Goal: Information Seeking & Learning: Learn about a topic

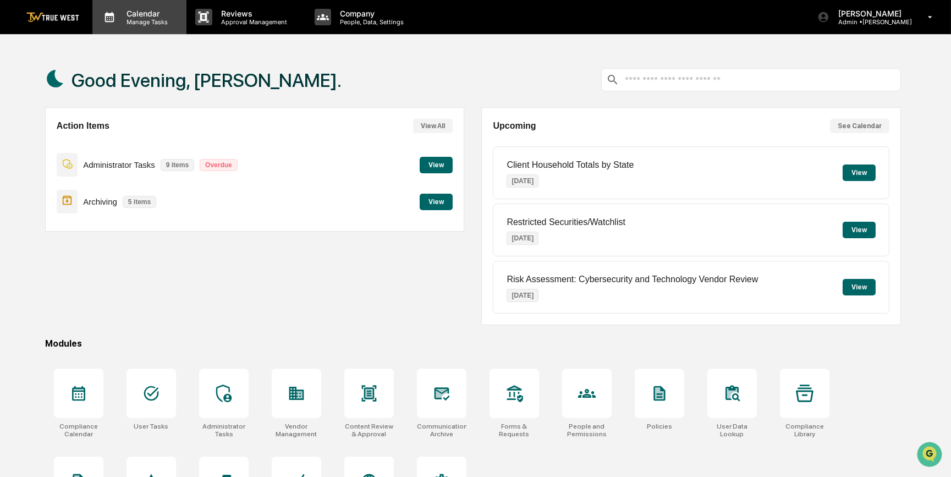
click at [152, 14] on p "Calendar" at bounding box center [146, 13] width 56 height 9
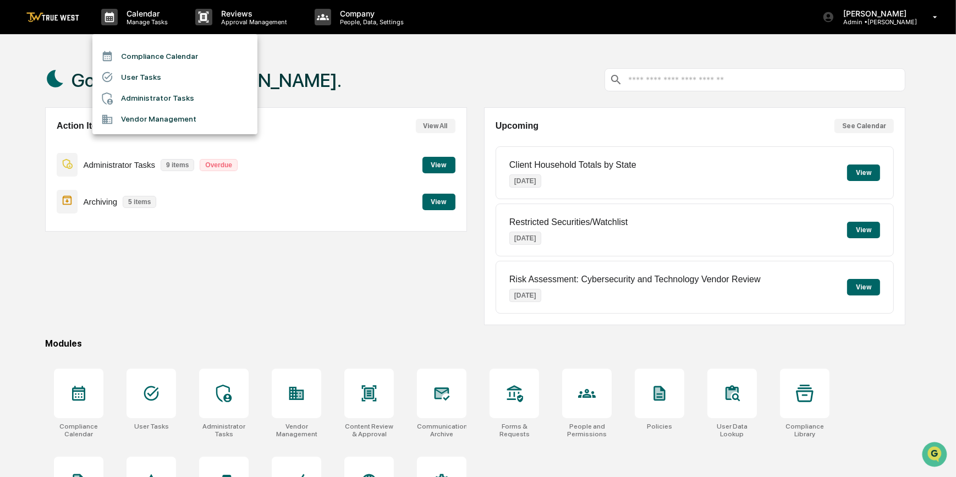
click at [150, 59] on li "Compliance Calendar" at bounding box center [174, 56] width 165 height 21
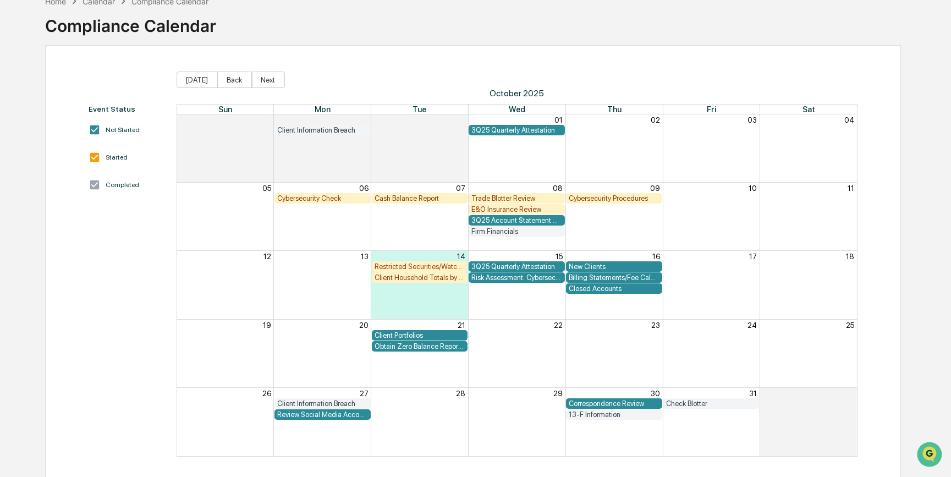
scroll to position [67, 0]
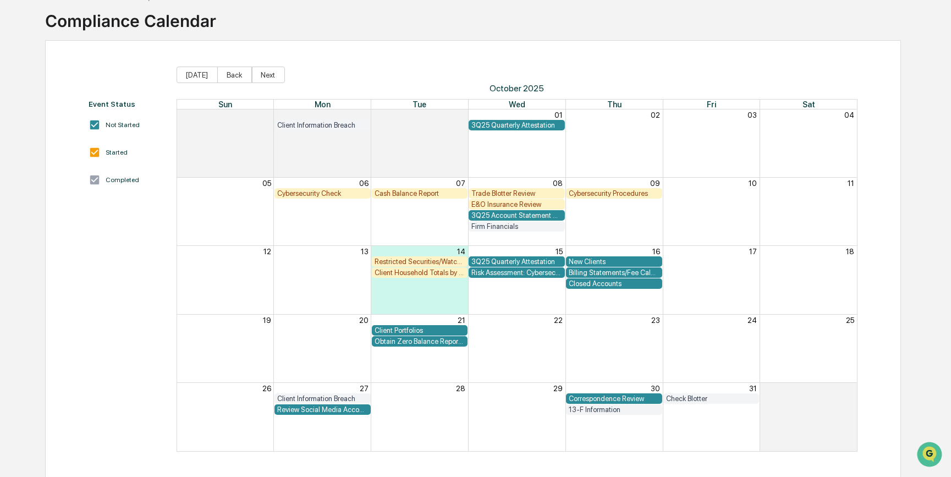
click at [614, 285] on div "Closed Accounts" at bounding box center [614, 283] width 91 height 8
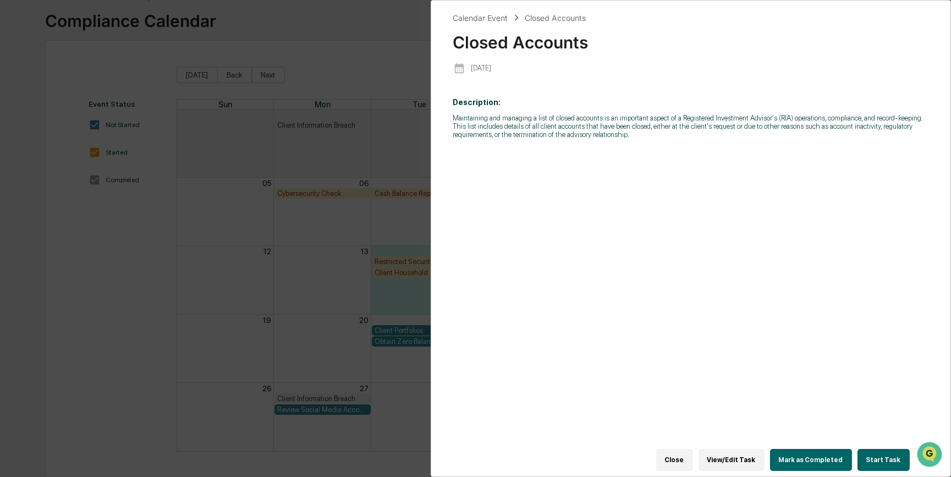
click at [885, 451] on button "Start Task" at bounding box center [883, 460] width 52 height 22
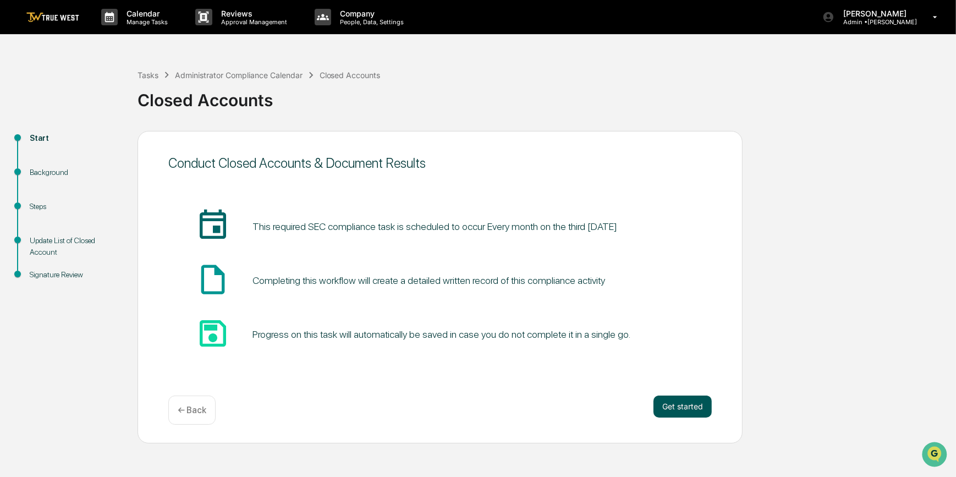
click at [671, 401] on button "Get started" at bounding box center [682, 406] width 58 height 22
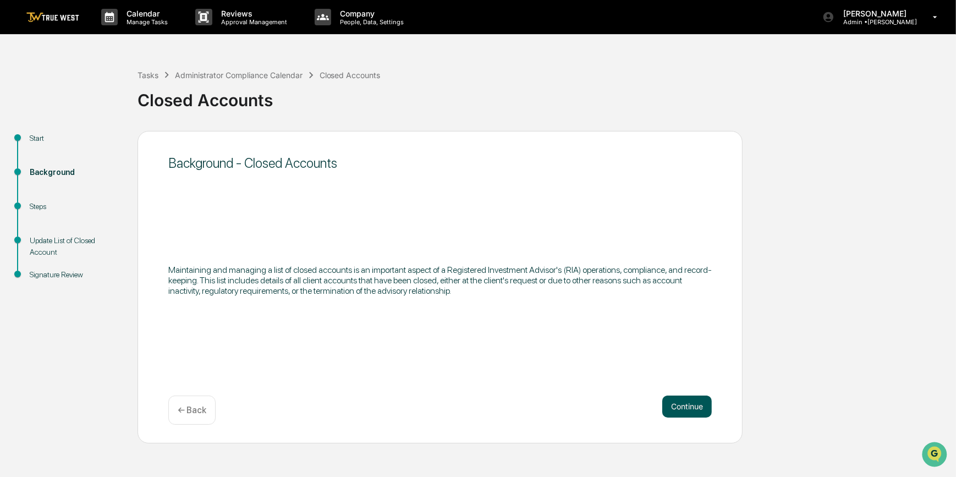
click at [682, 406] on button "Continue" at bounding box center [686, 406] width 49 height 22
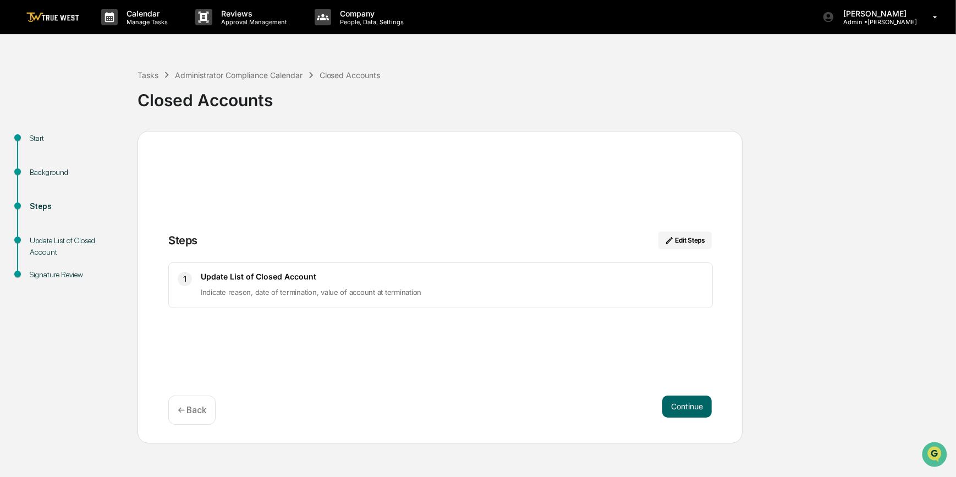
click at [682, 406] on button "Continue" at bounding box center [686, 406] width 49 height 22
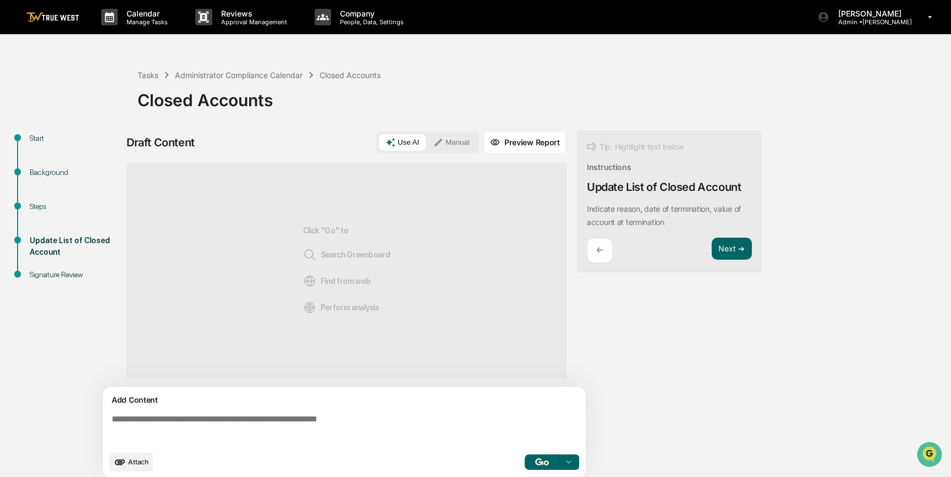
click at [457, 421] on textarea at bounding box center [346, 430] width 478 height 40
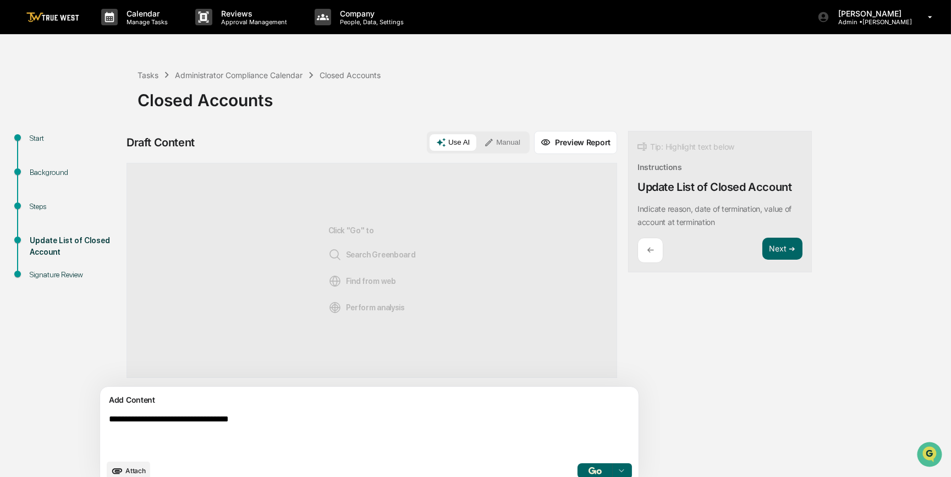
type textarea "**********"
click at [477, 146] on button "Manual" at bounding box center [501, 142] width 49 height 16
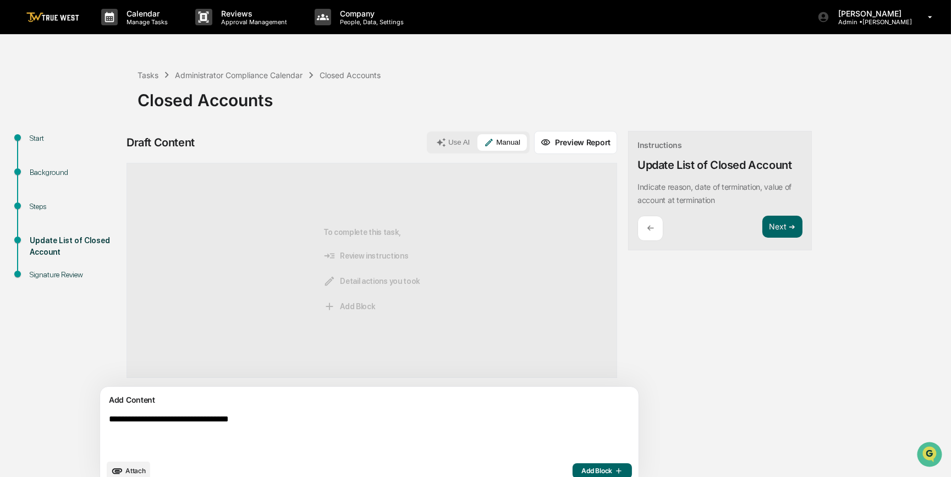
click at [581, 470] on span "Add Block" at bounding box center [602, 470] width 42 height 9
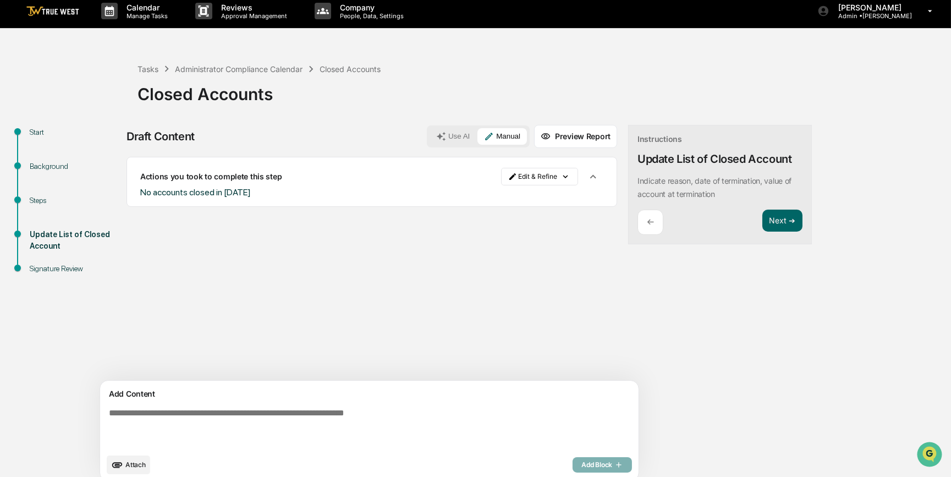
scroll to position [17, 0]
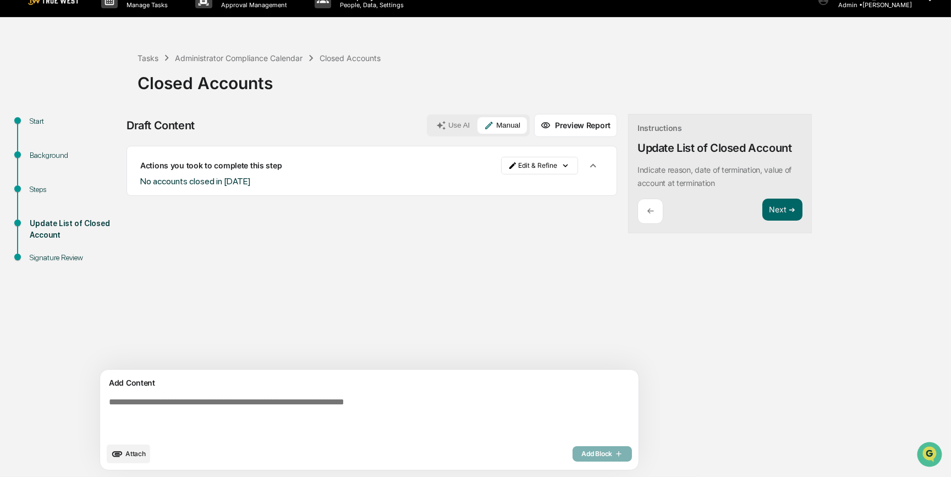
click at [128, 453] on span "Attach" at bounding box center [135, 453] width 20 height 8
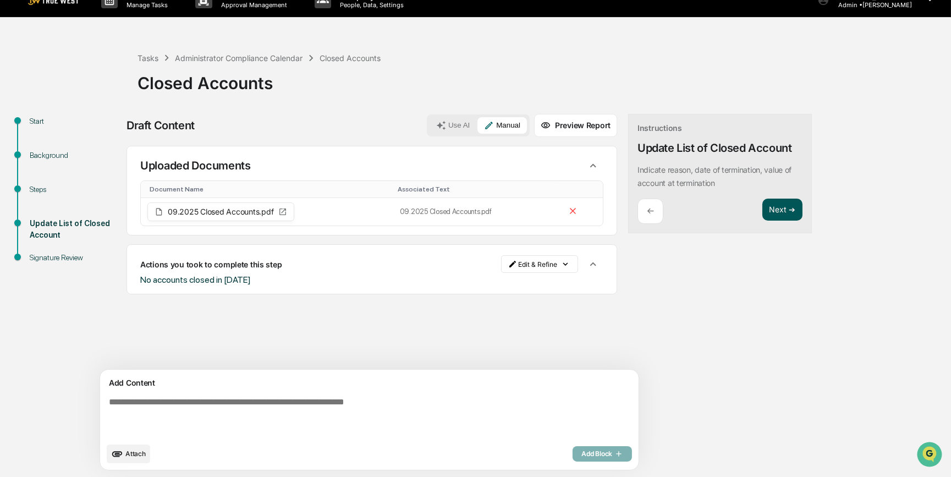
click at [762, 208] on button "Next ➔" at bounding box center [782, 210] width 40 height 23
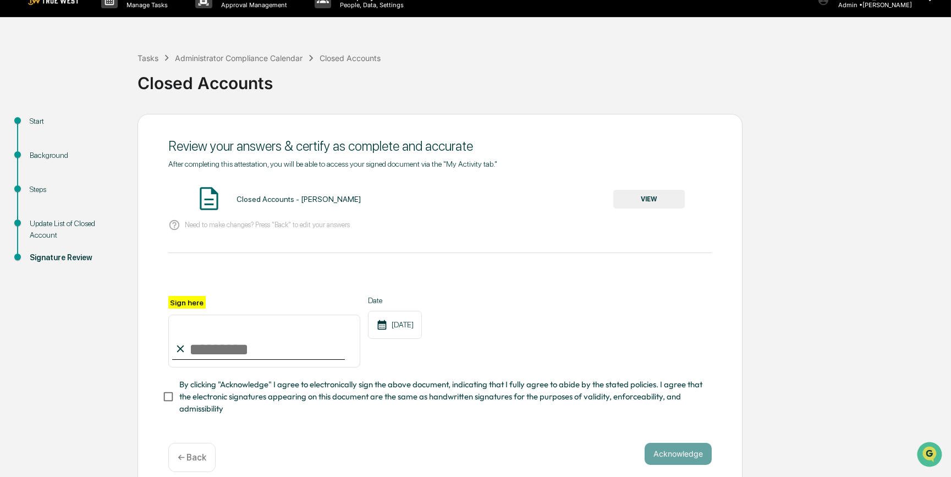
click at [244, 343] on input "Sign here" at bounding box center [264, 341] width 192 height 53
type input "*********"
click at [655, 197] on button "VIEW" at bounding box center [648, 199] width 71 height 19
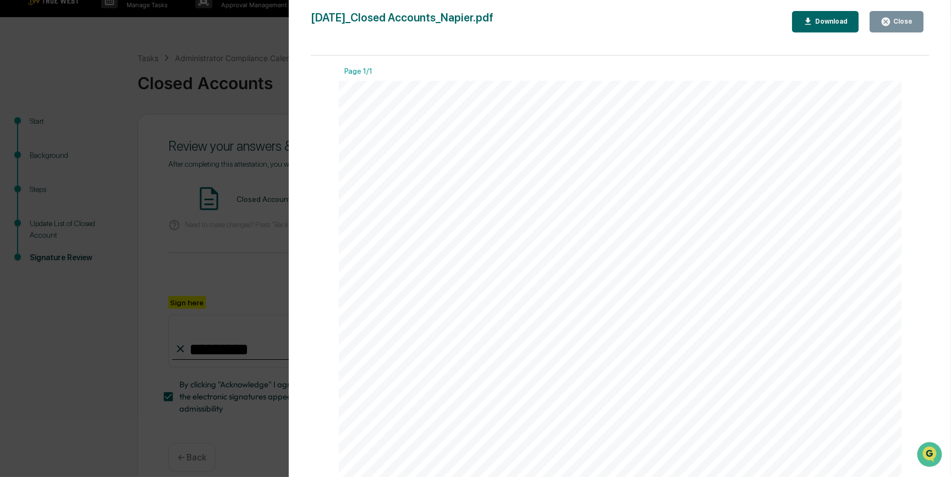
click at [236, 168] on div "Version History [DATE] 10:59 PM [PERSON_NAME] [DATE]_Closed Accounts_Napier.pdf…" at bounding box center [475, 238] width 951 height 477
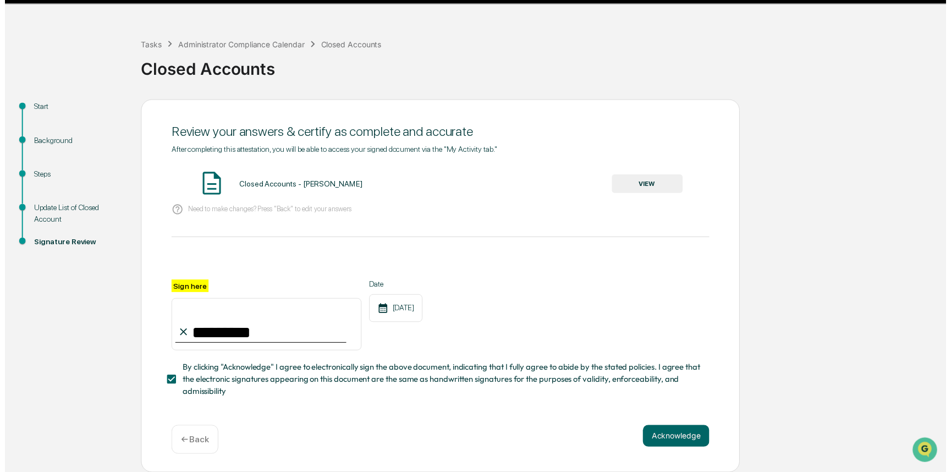
scroll to position [34, 0]
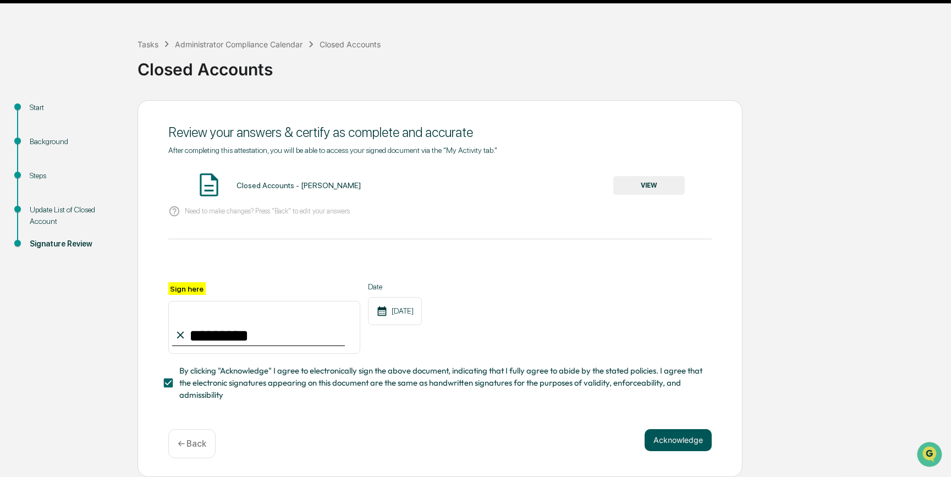
click at [671, 440] on button "Acknowledge" at bounding box center [677, 440] width 67 height 22
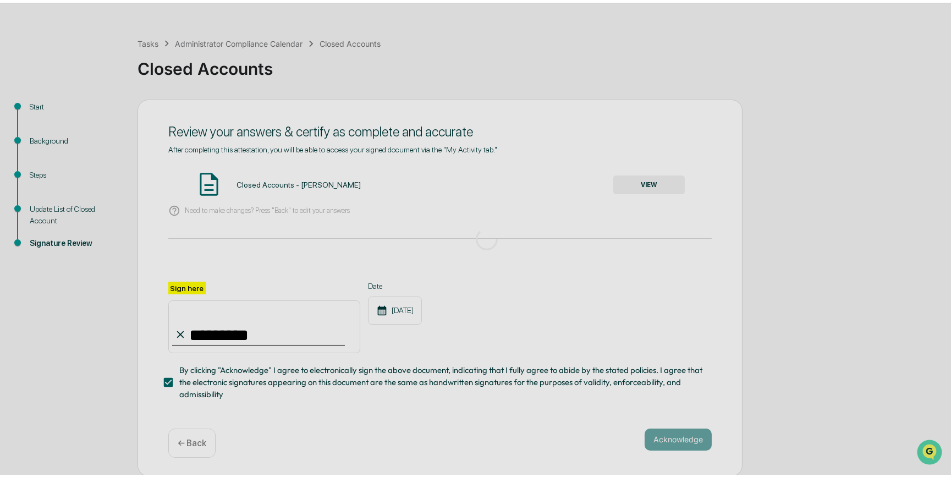
scroll to position [0, 0]
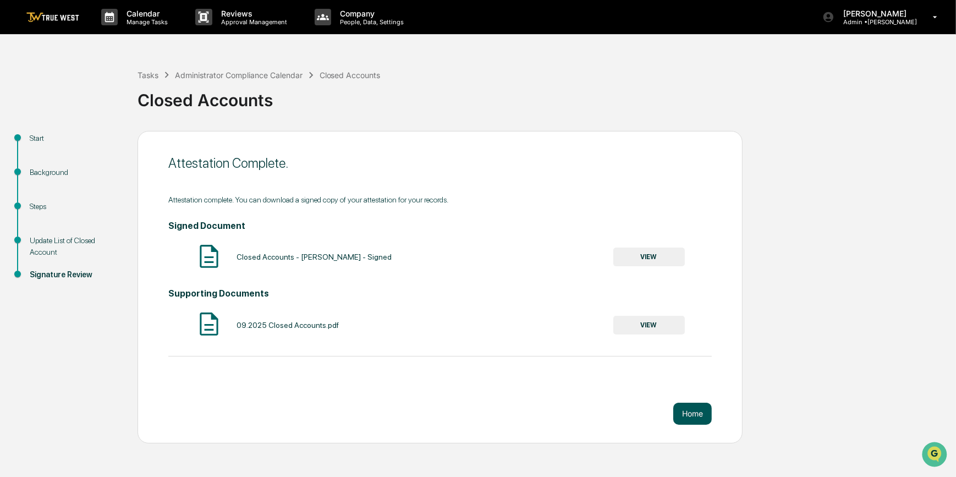
click at [686, 412] on button "Home" at bounding box center [692, 414] width 38 height 22
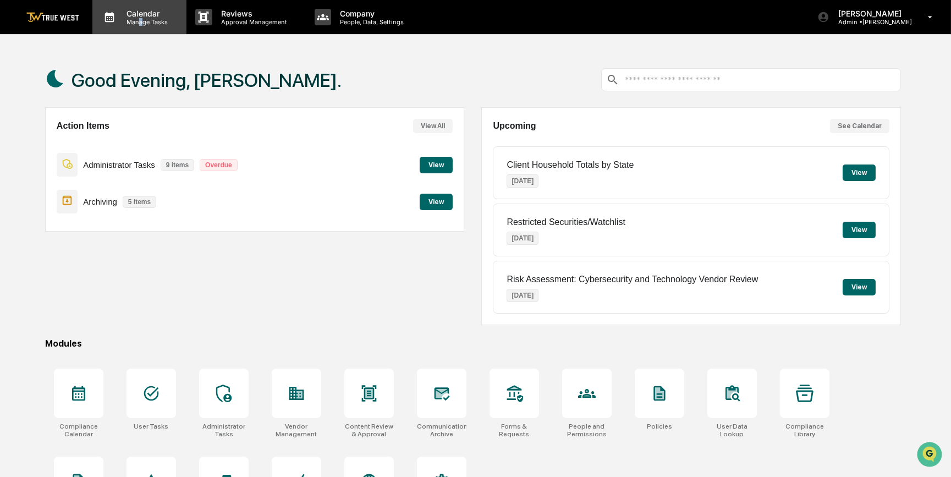
click at [141, 21] on p "Manage Tasks" at bounding box center [146, 22] width 56 height 8
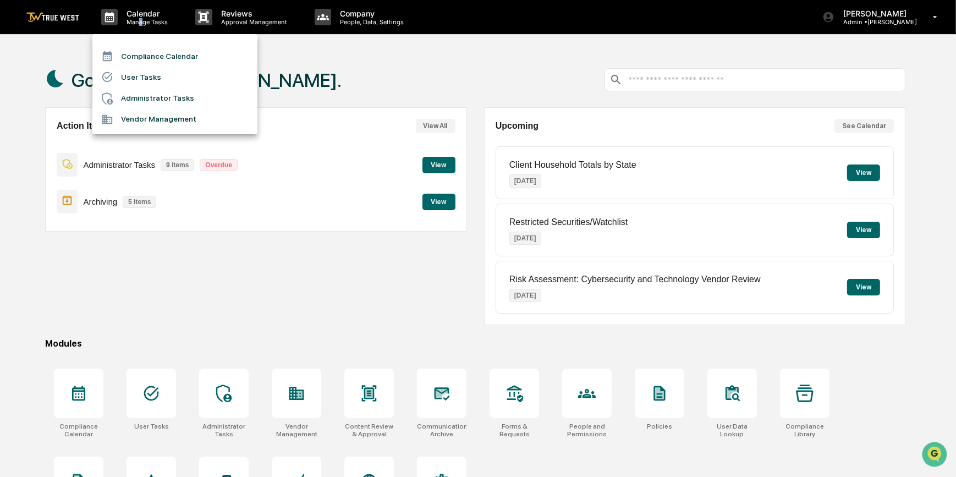
drag, startPoint x: 141, startPoint y: 21, endPoint x: 136, endPoint y: 56, distance: 34.5
click at [136, 56] on li "Compliance Calendar" at bounding box center [174, 56] width 165 height 21
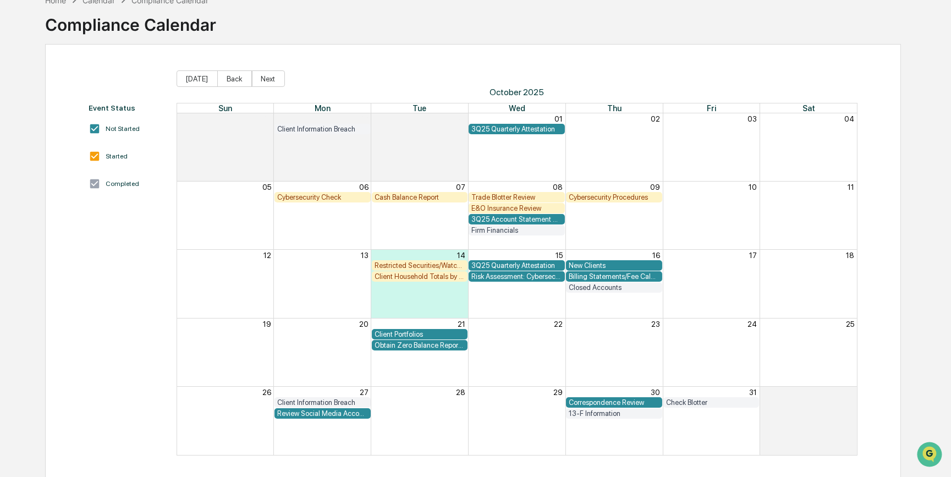
scroll to position [67, 0]
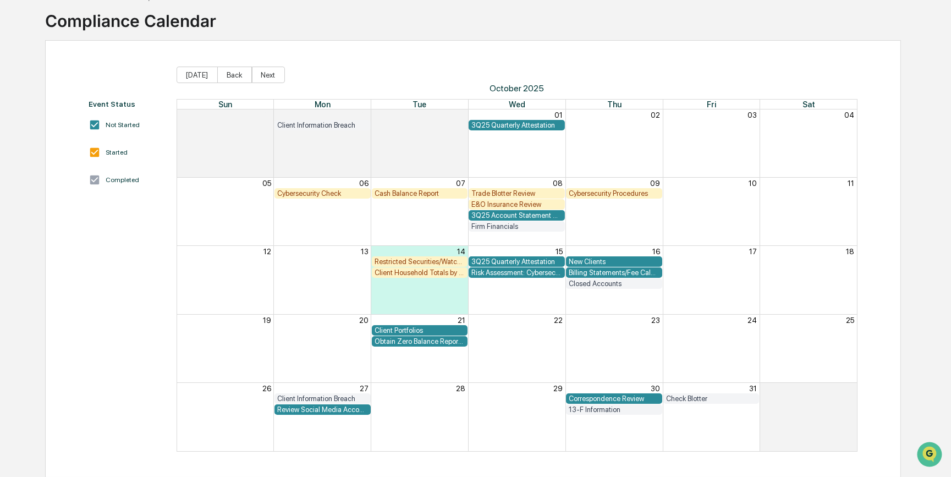
click at [428, 192] on div "Cash Balance Report" at bounding box center [419, 193] width 91 height 8
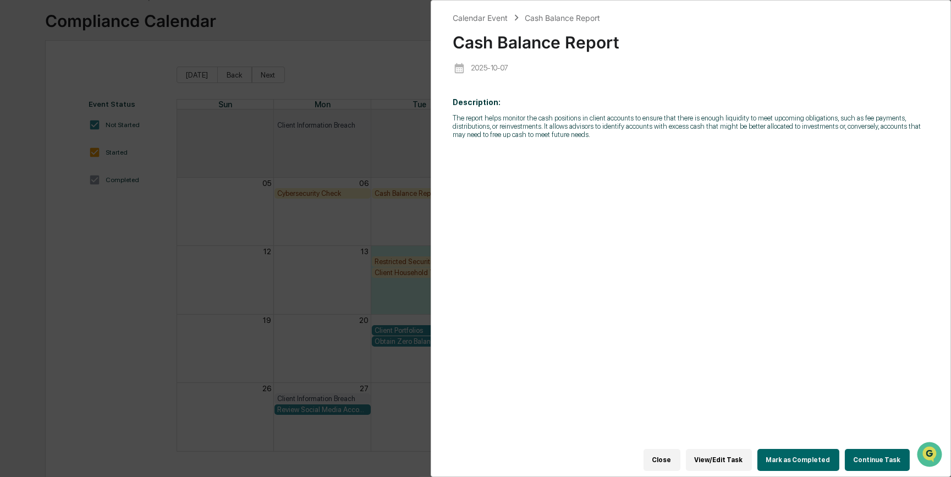
click at [869, 460] on button "Continue Task" at bounding box center [877, 460] width 65 height 22
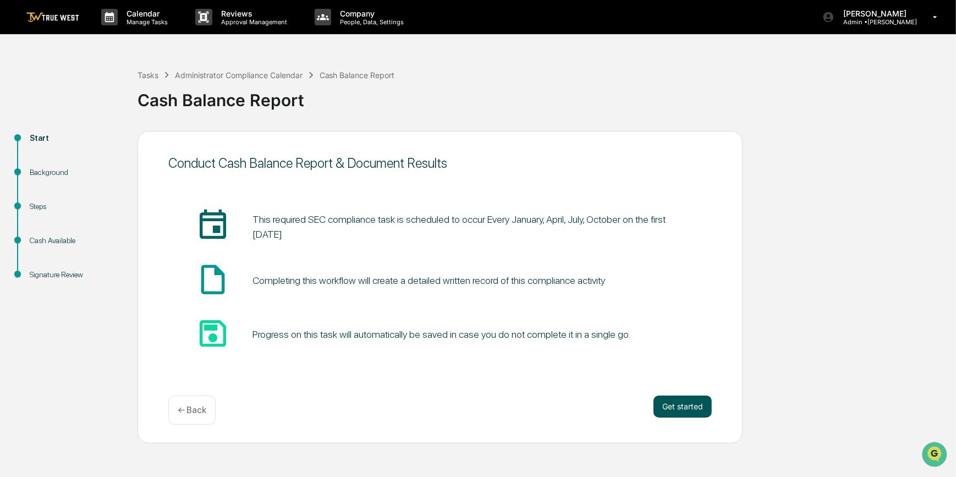
click at [684, 405] on button "Get started" at bounding box center [682, 406] width 58 height 22
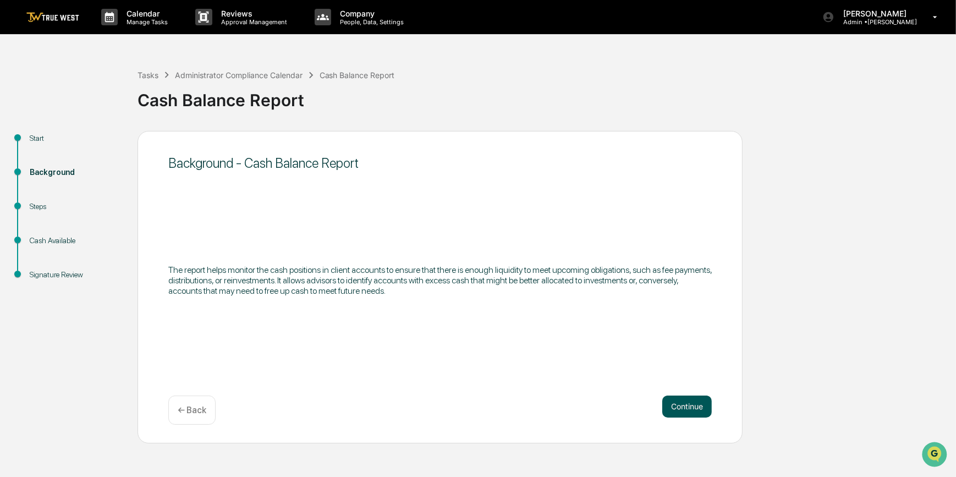
click at [680, 401] on button "Continue" at bounding box center [686, 406] width 49 height 22
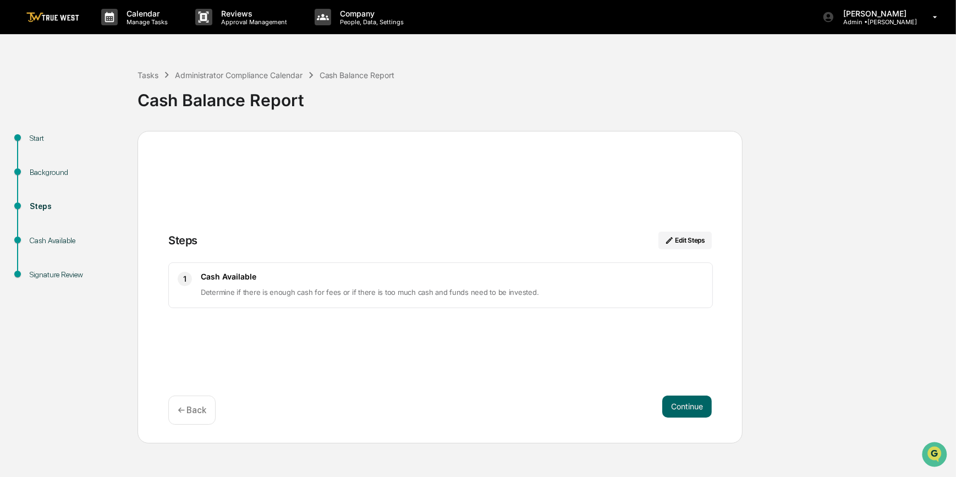
click at [680, 401] on button "Continue" at bounding box center [686, 406] width 49 height 22
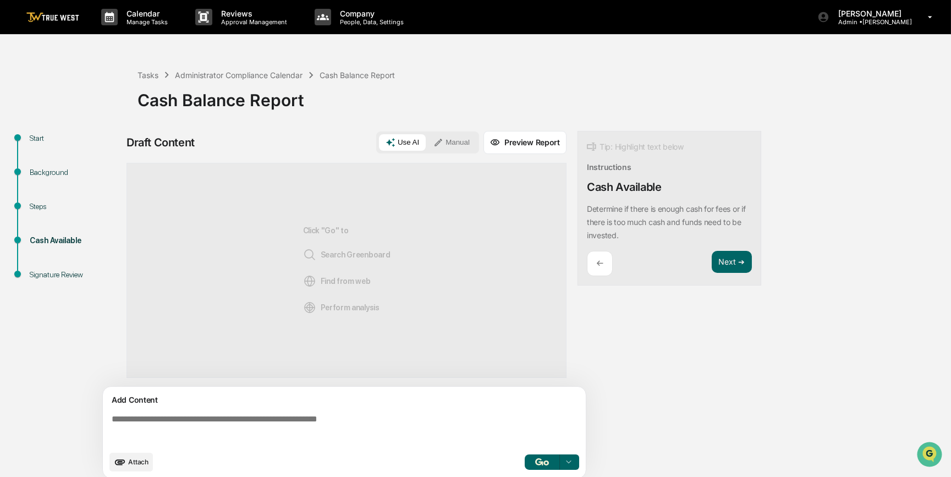
click at [124, 461] on icon "upload document" at bounding box center [120, 461] width 10 height 5
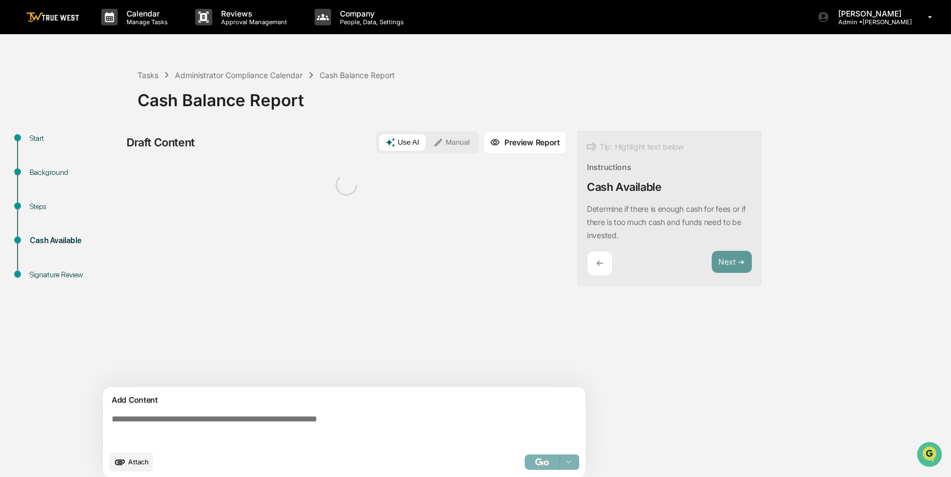
scroll to position [8, 0]
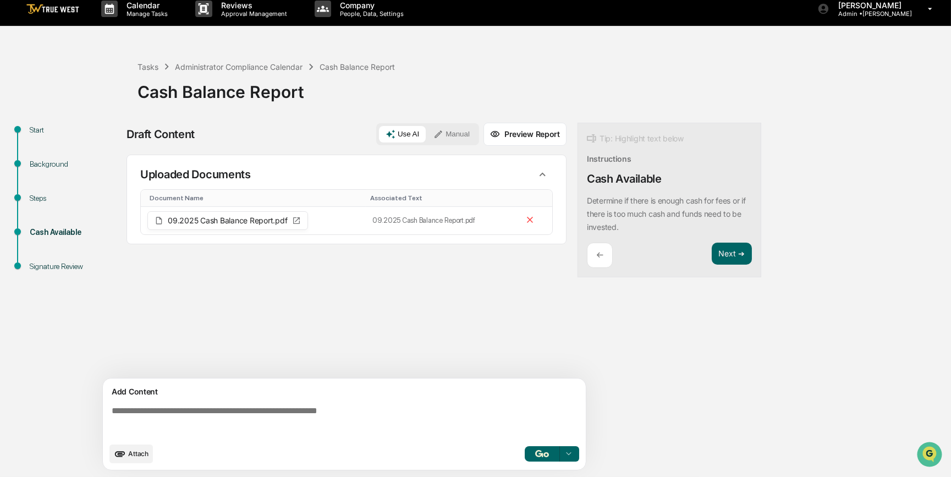
click at [229, 409] on textarea at bounding box center [346, 421] width 478 height 40
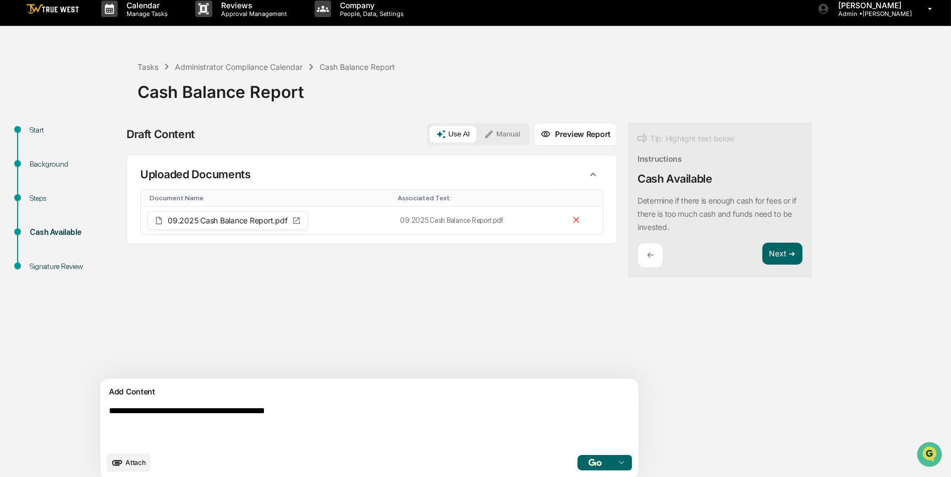
type textarea "**********"
click at [477, 134] on button "Manual" at bounding box center [501, 134] width 49 height 16
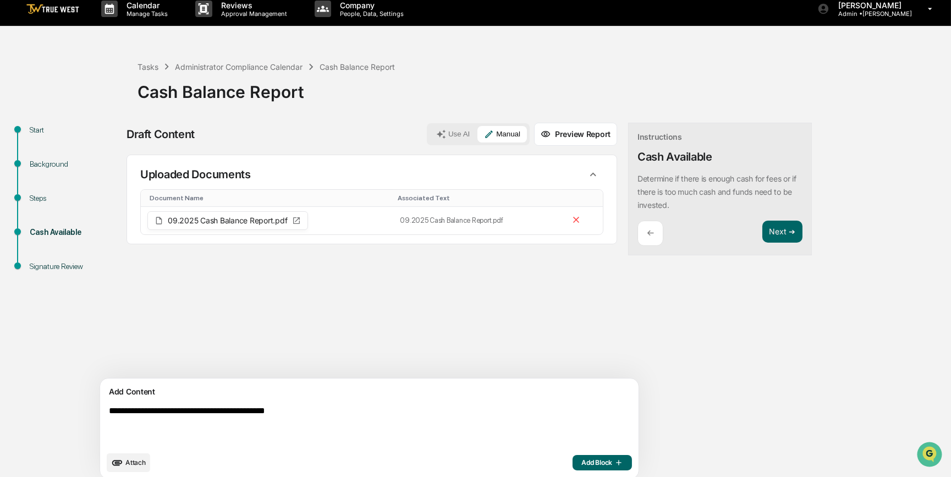
click at [581, 462] on span "Add Block" at bounding box center [602, 462] width 42 height 9
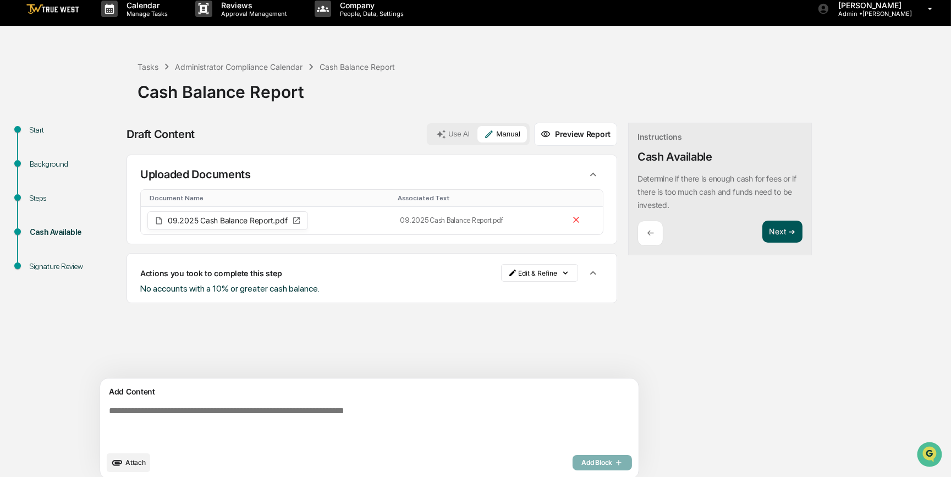
click at [762, 229] on button "Next ➔" at bounding box center [782, 232] width 40 height 23
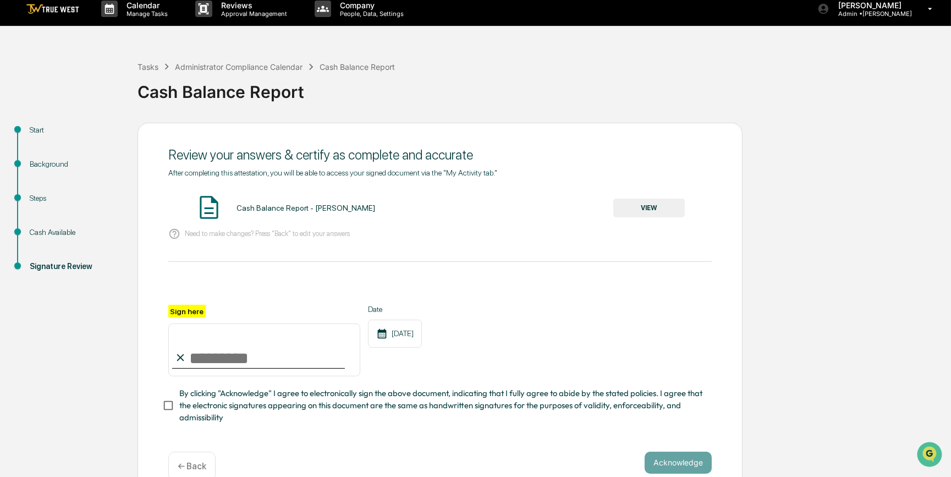
click at [255, 363] on input "Sign here" at bounding box center [264, 349] width 192 height 53
type input "*********"
click at [647, 210] on button "VIEW" at bounding box center [648, 208] width 71 height 19
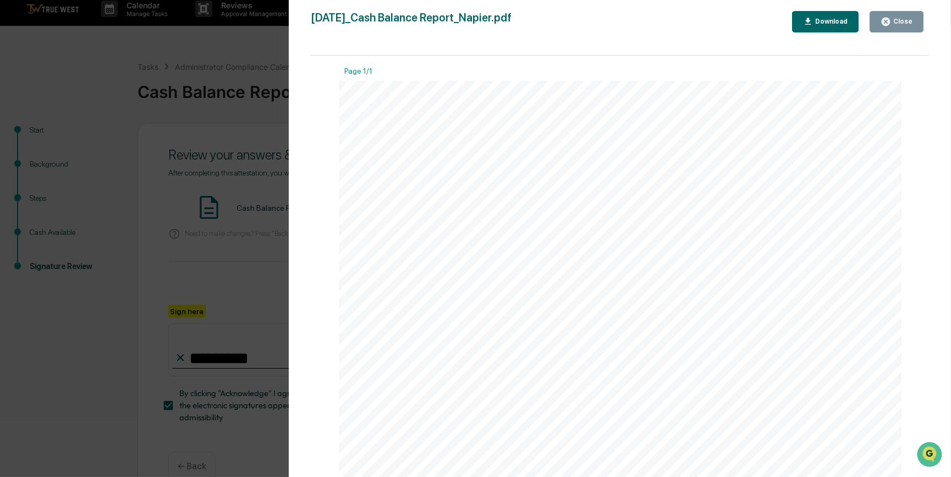
click at [239, 269] on div "Version History [DATE] 11:08 PM [PERSON_NAME] [DATE]_Cash Balance Report_Napier…" at bounding box center [475, 238] width 951 height 477
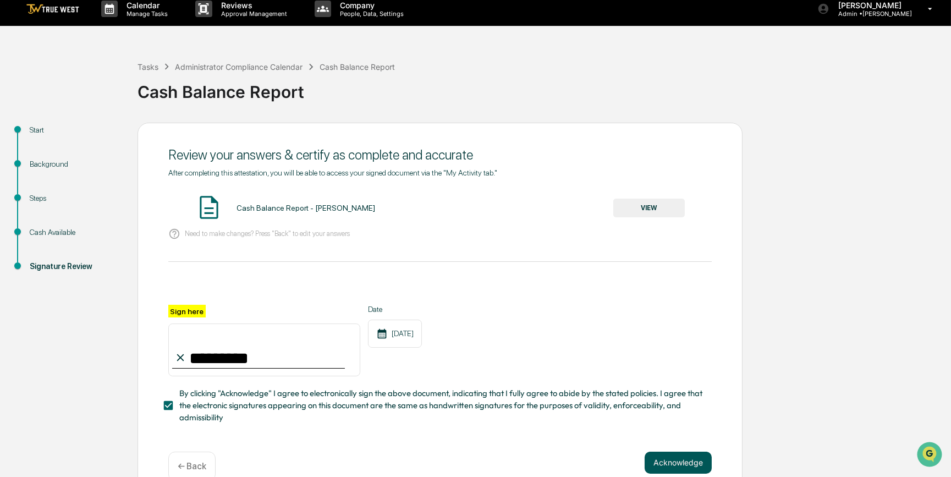
click at [662, 461] on button "Acknowledge" at bounding box center [677, 462] width 67 height 22
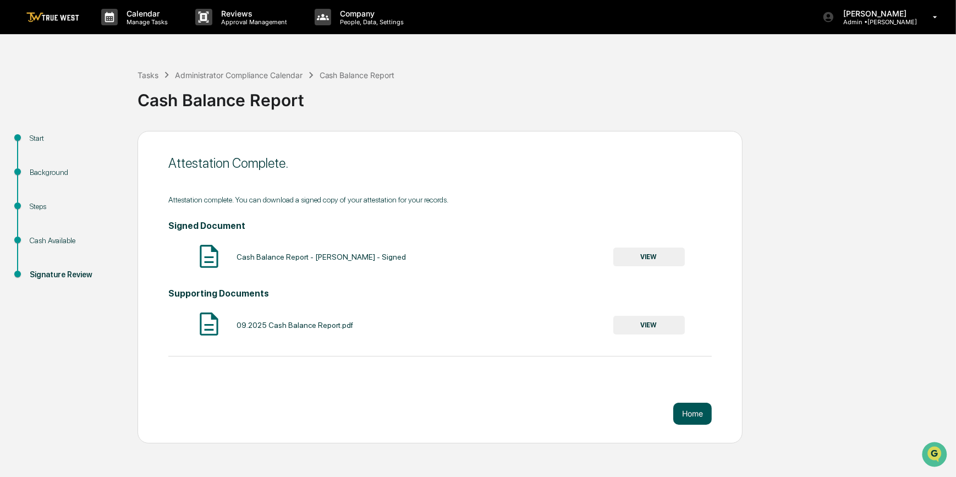
click at [686, 412] on button "Home" at bounding box center [692, 414] width 38 height 22
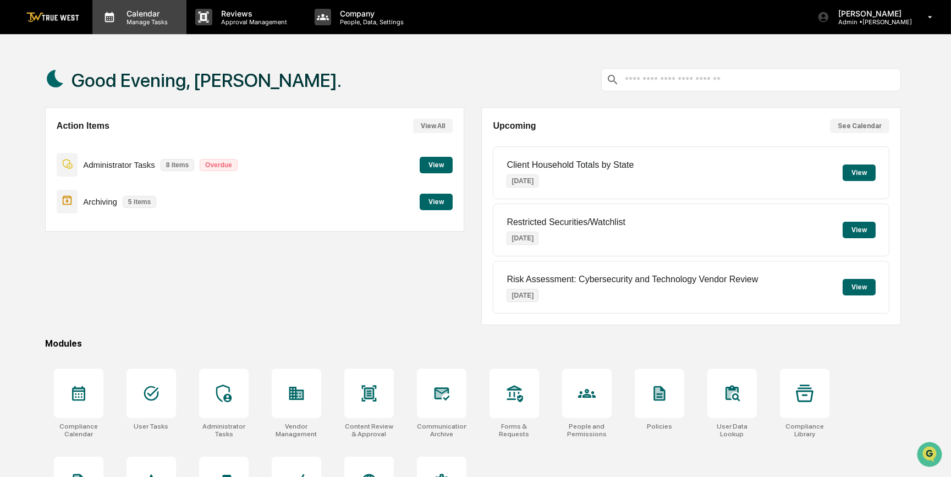
click at [160, 18] on p "Manage Tasks" at bounding box center [146, 22] width 56 height 8
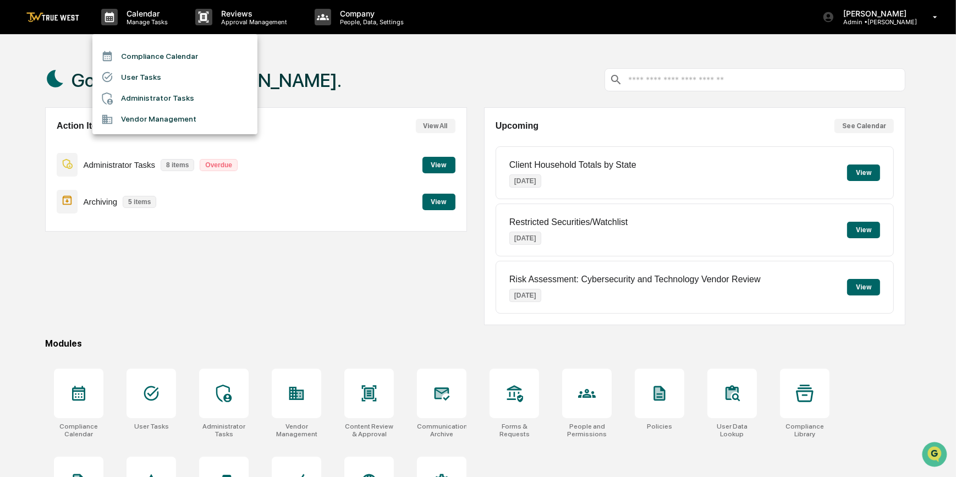
click at [160, 59] on li "Compliance Calendar" at bounding box center [174, 56] width 165 height 21
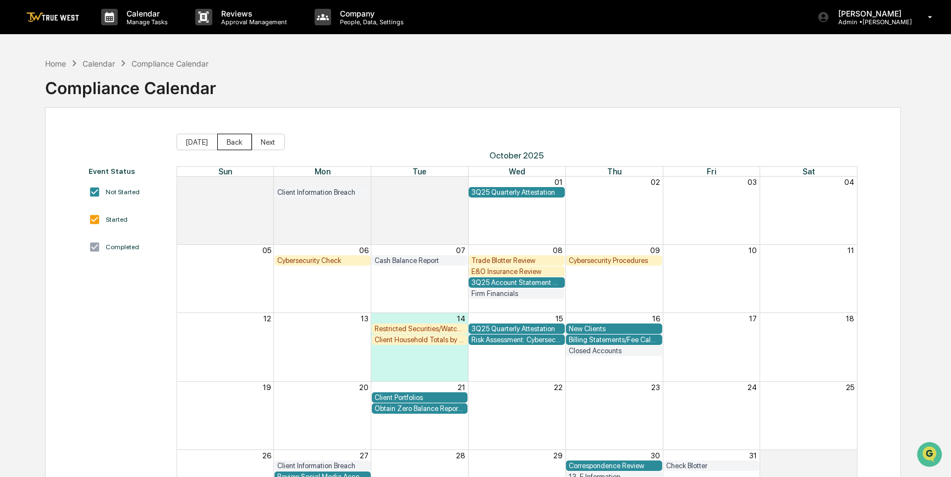
click at [239, 140] on button "Back" at bounding box center [234, 142] width 35 height 16
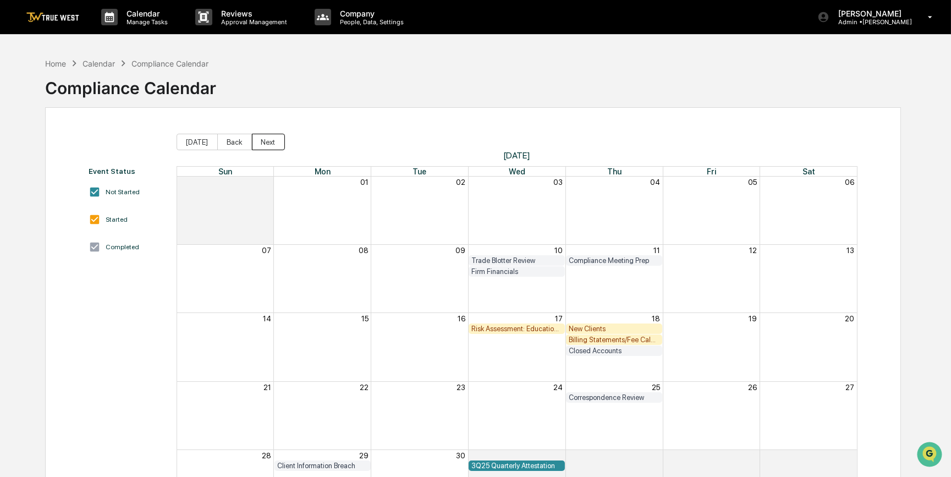
click at [263, 140] on button "Next" at bounding box center [268, 142] width 33 height 16
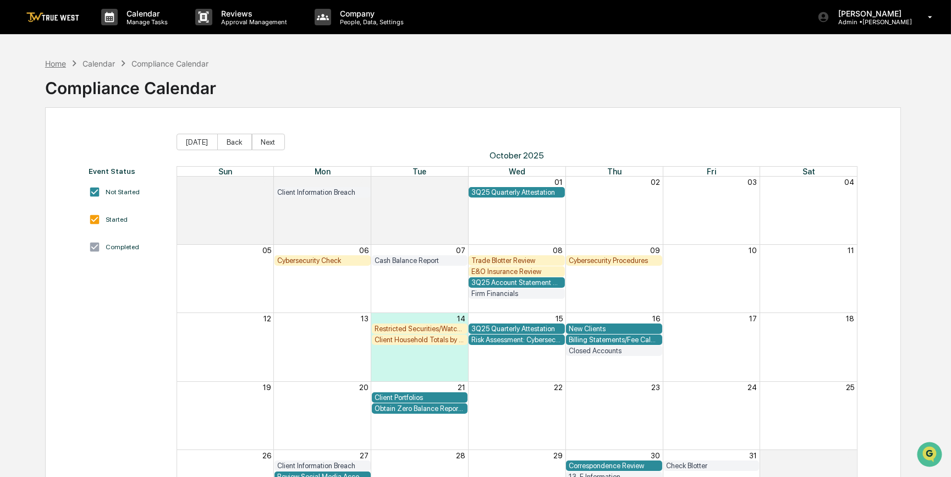
click at [49, 60] on div "Home" at bounding box center [55, 63] width 21 height 9
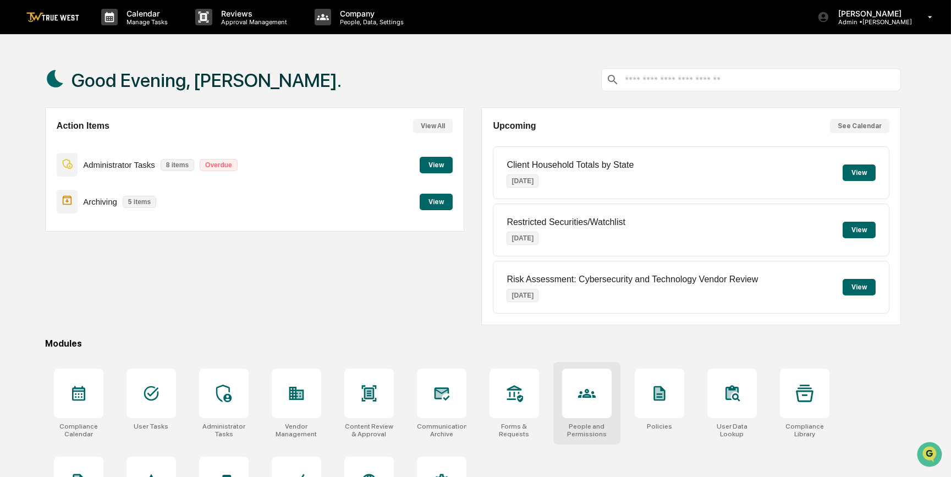
click at [577, 389] on div at bounding box center [586, 392] width 49 height 49
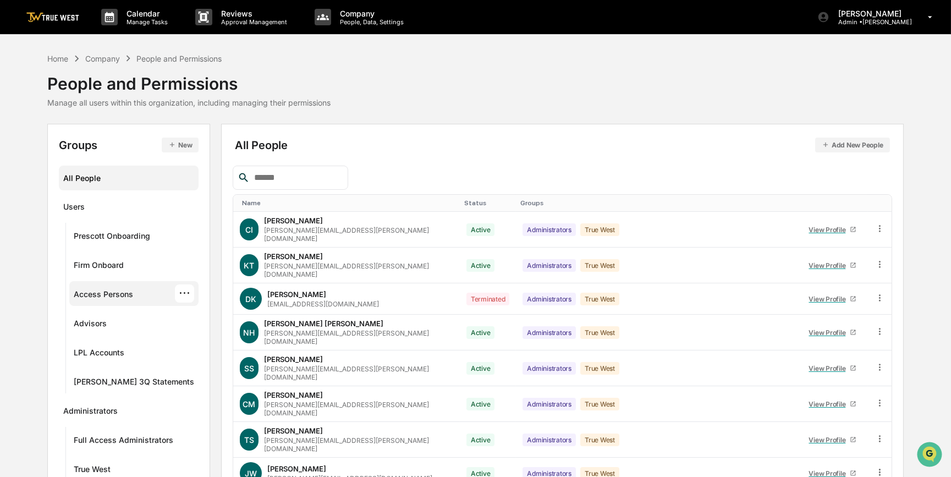
click at [125, 291] on div "Access Persons" at bounding box center [103, 295] width 59 height 13
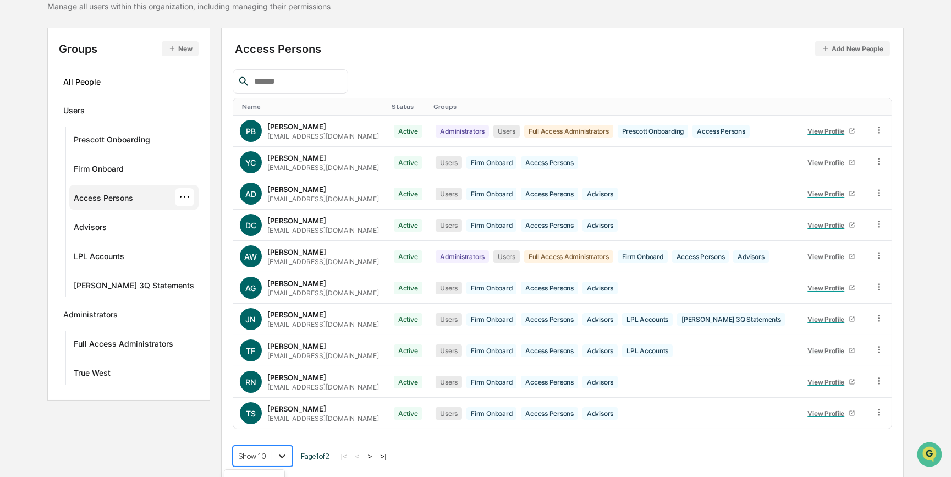
scroll to position [185, 0]
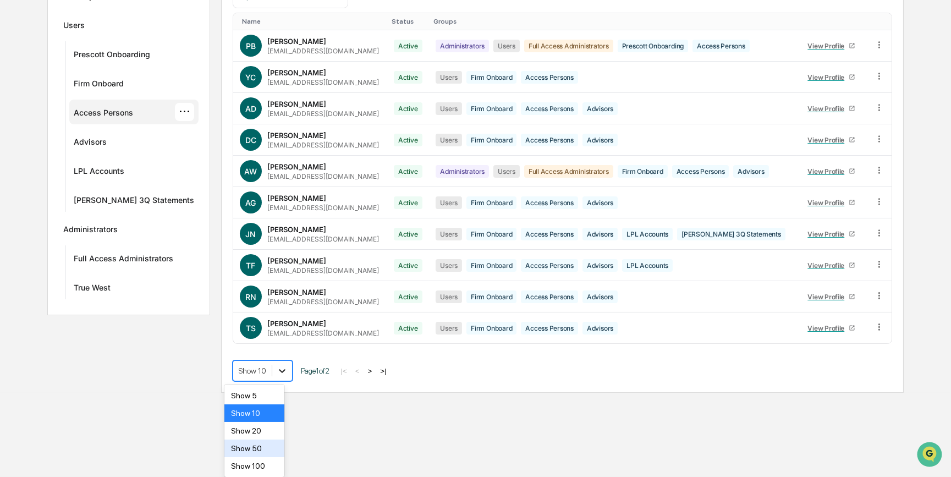
click at [270, 393] on body "Calendar Manage Tasks Reviews Approval Management Company People, Data, Setting…" at bounding box center [475, 106] width 951 height 574
click at [257, 426] on div "Show 20" at bounding box center [253, 431] width 59 height 18
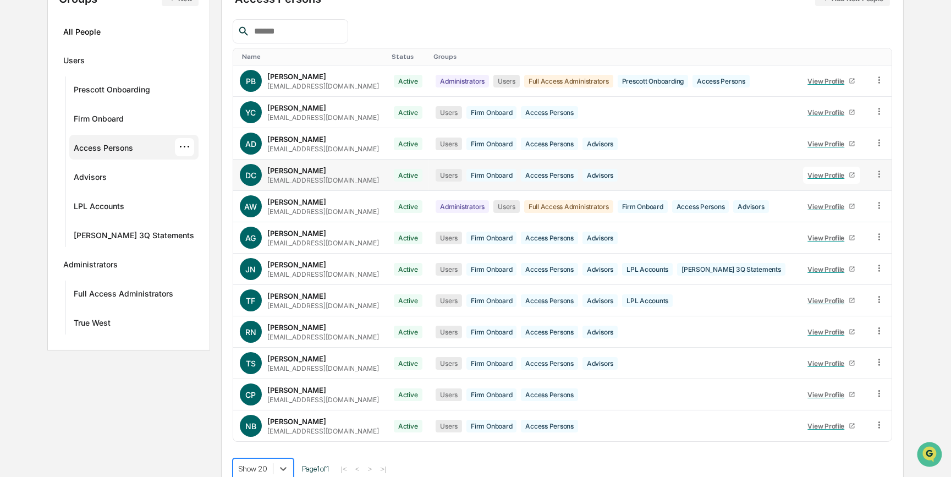
scroll to position [159, 0]
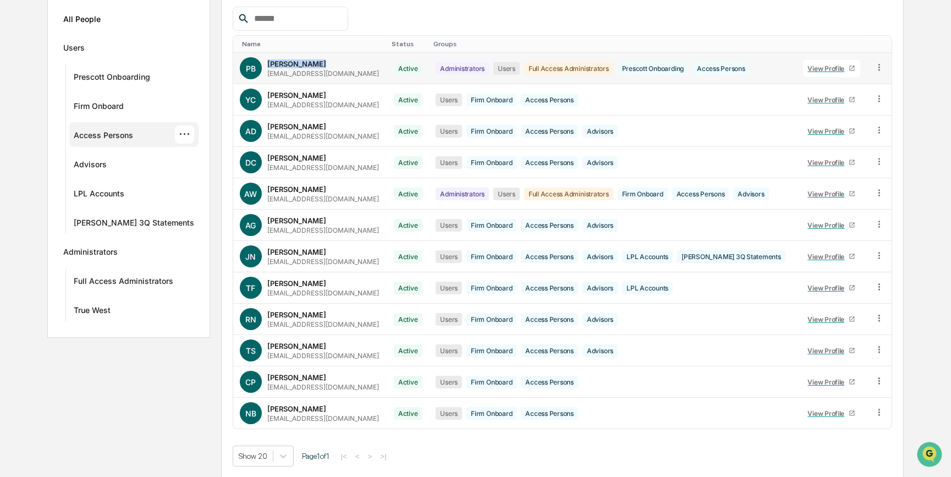
drag, startPoint x: 308, startPoint y: 62, endPoint x: 258, endPoint y: 61, distance: 49.5
click at [267, 61] on div "Prescott Busk pbusk@napierfinancial.com" at bounding box center [323, 68] width 112 height 18
copy div "Prescott Busk"
drag, startPoint x: 295, startPoint y: 94, endPoint x: 257, endPoint y: 92, distance: 37.5
click at [257, 92] on div "YC Yoyo Chen ychen@napierfinancial.com" at bounding box center [310, 100] width 141 height 22
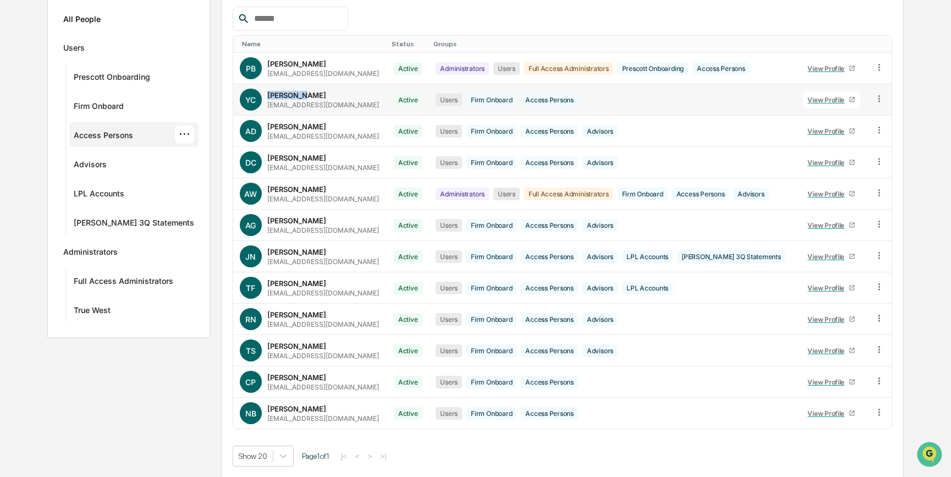
copy div "Yoyo Chen"
drag, startPoint x: 258, startPoint y: 60, endPoint x: 308, endPoint y: 60, distance: 50.0
click at [308, 60] on div "Prescott Busk pbusk@napierfinancial.com" at bounding box center [323, 68] width 112 height 18
drag, startPoint x: 308, startPoint y: 60, endPoint x: 295, endPoint y: 59, distance: 13.8
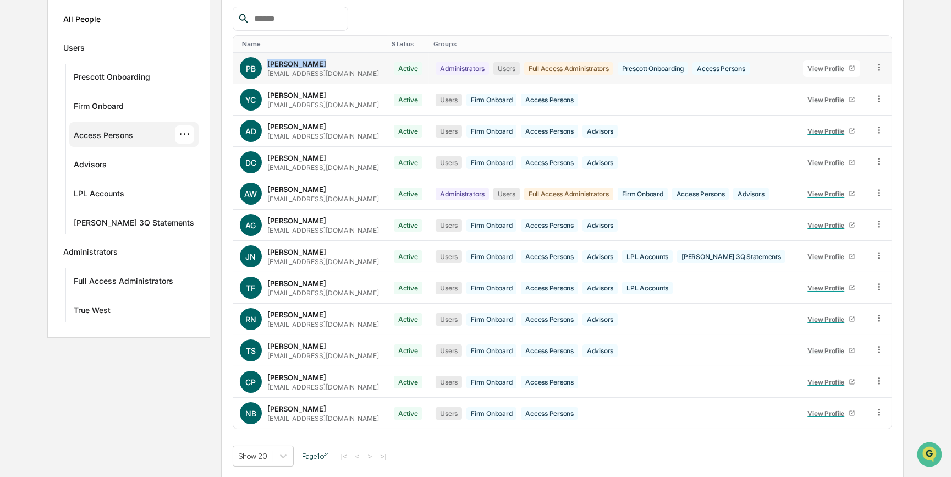
copy div "Prescott Busk"
drag, startPoint x: 261, startPoint y: 124, endPoint x: 300, endPoint y: 123, distance: 39.6
click at [300, 123] on div "Adam Dani adani@napierfinancial.com" at bounding box center [323, 131] width 112 height 18
copy div "Adam Dani"
drag, startPoint x: 261, startPoint y: 155, endPoint x: 317, endPoint y: 151, distance: 56.7
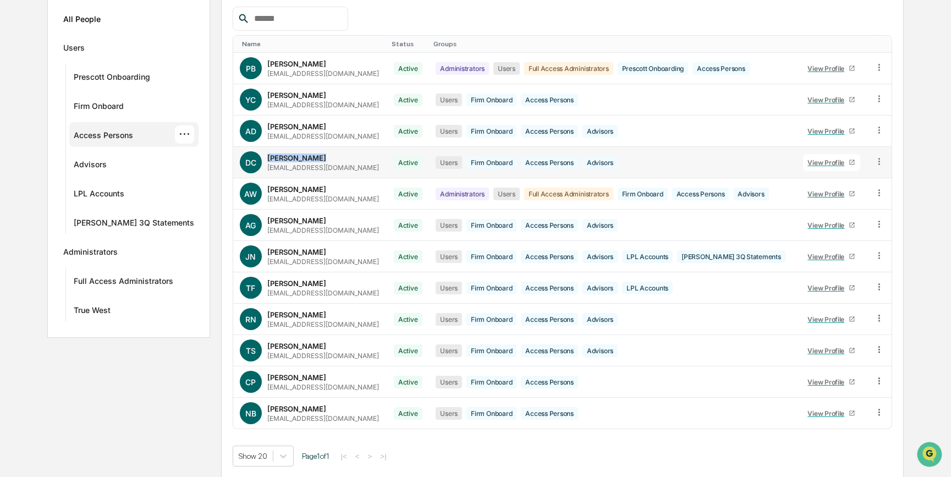
click at [317, 151] on div "DC Dante Coppola dcoppola@napierfinancial.com" at bounding box center [310, 162] width 141 height 22
copy div "Dante Coppola"
drag, startPoint x: 258, startPoint y: 186, endPoint x: 302, endPoint y: 186, distance: 44.0
click at [302, 186] on div "Alex Weiss aweiss@napierfinancial.com" at bounding box center [323, 194] width 112 height 18
copy div "Alex Weiss"
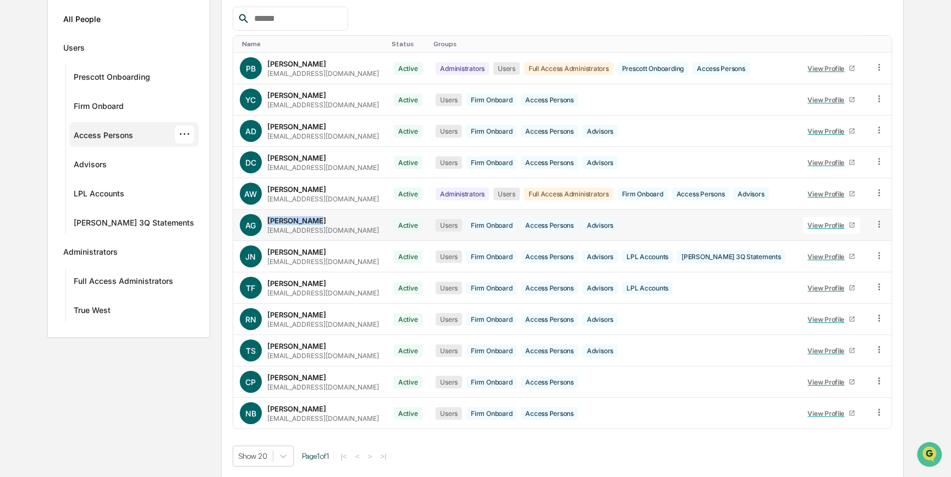
drag, startPoint x: 261, startPoint y: 217, endPoint x: 313, endPoint y: 214, distance: 52.3
click at [313, 214] on div "AG Anne Gouthro agouthro@napierfinancial.com" at bounding box center [310, 225] width 141 height 22
copy div "Anne Gouthro"
drag, startPoint x: 261, startPoint y: 247, endPoint x: 319, endPoint y: 246, distance: 58.8
click at [319, 247] on div "John Napolitano jnap@napierfinancial.com" at bounding box center [323, 256] width 112 height 18
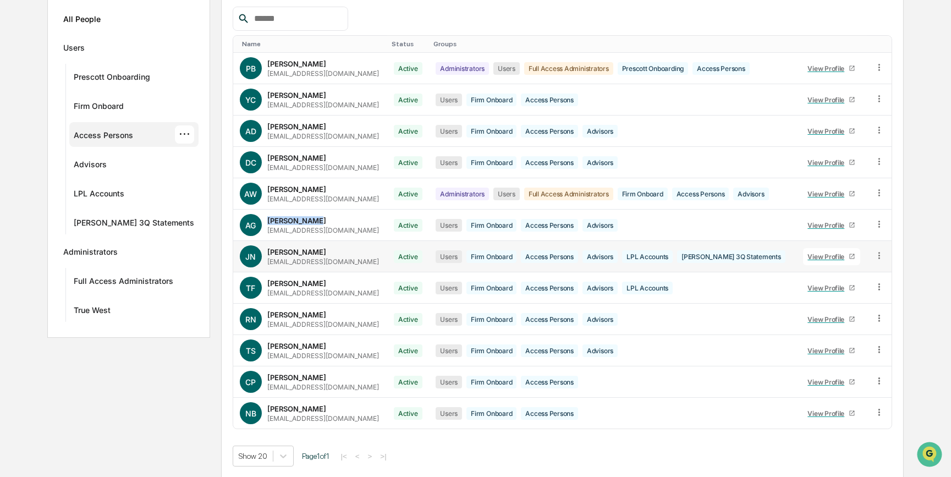
copy div "John Napolitano"
drag, startPoint x: 260, startPoint y: 279, endPoint x: 320, endPoint y: 279, distance: 60.5
click at [320, 279] on div "Thomas Fletcher tfletcher@napierfinancial.com" at bounding box center [323, 288] width 112 height 18
copy div "Thomas Fletcher"
drag, startPoint x: 260, startPoint y: 311, endPoint x: 324, endPoint y: 307, distance: 65.0
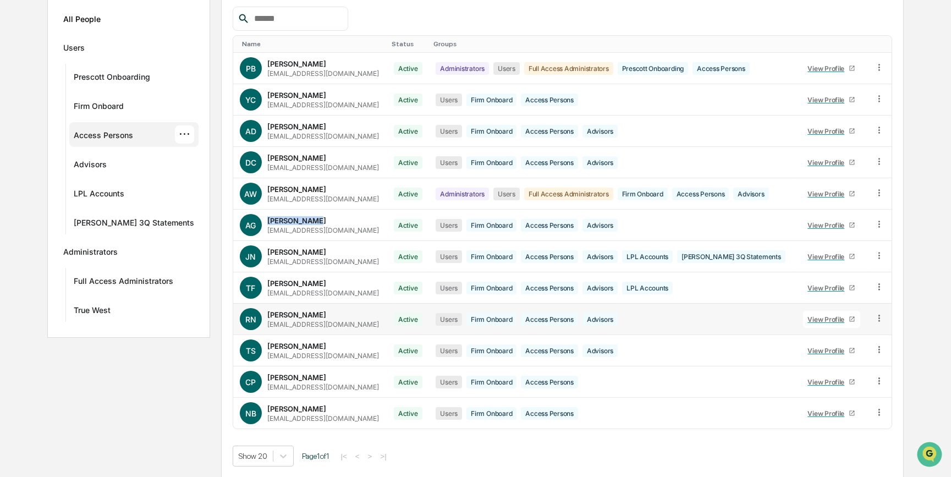
click at [324, 308] on div "RN Robert Napolitano rnapolitano@napierfinancial.com" at bounding box center [310, 319] width 141 height 22
click at [258, 342] on div "TS Thomas Schulte tschulte@napierfinancial.com" at bounding box center [310, 350] width 141 height 22
drag, startPoint x: 260, startPoint y: 342, endPoint x: 320, endPoint y: 341, distance: 60.5
click at [320, 341] on div "Thomas Schulte tschulte@napierfinancial.com" at bounding box center [323, 350] width 112 height 18
drag, startPoint x: 258, startPoint y: 376, endPoint x: 317, endPoint y: 373, distance: 58.9
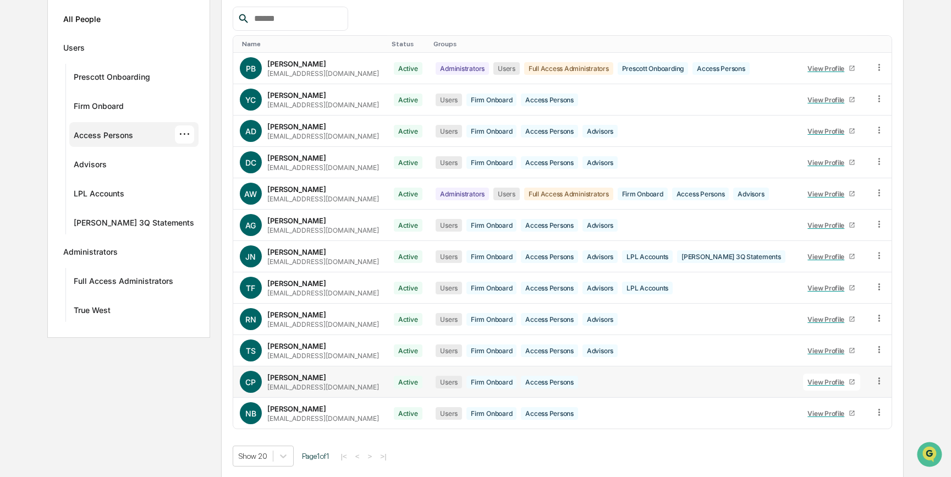
click at [317, 373] on div "Carrie Pendleton cpendleton@napierfinancial.com" at bounding box center [323, 382] width 112 height 18
drag, startPoint x: 261, startPoint y: 405, endPoint x: 315, endPoint y: 404, distance: 54.5
click at [315, 404] on div "Nicholas Berlen nberlen@napierfinancial.com" at bounding box center [323, 413] width 112 height 18
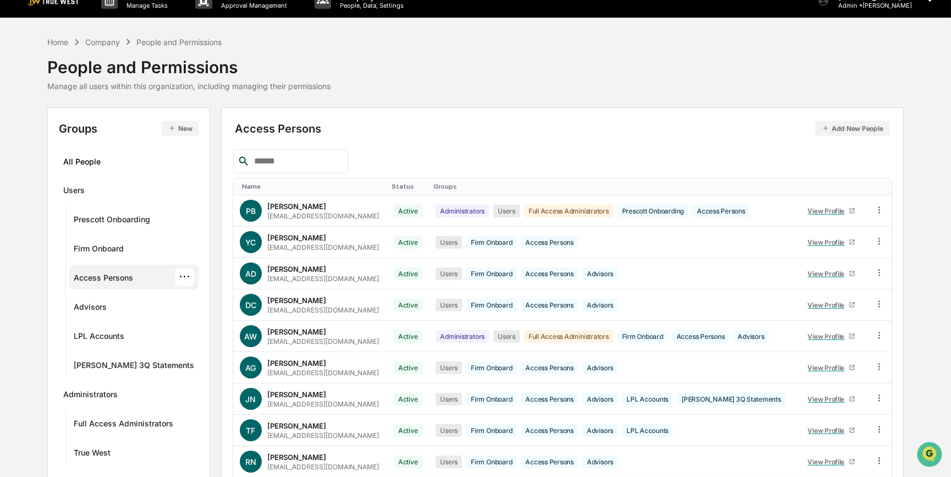
scroll to position [0, 0]
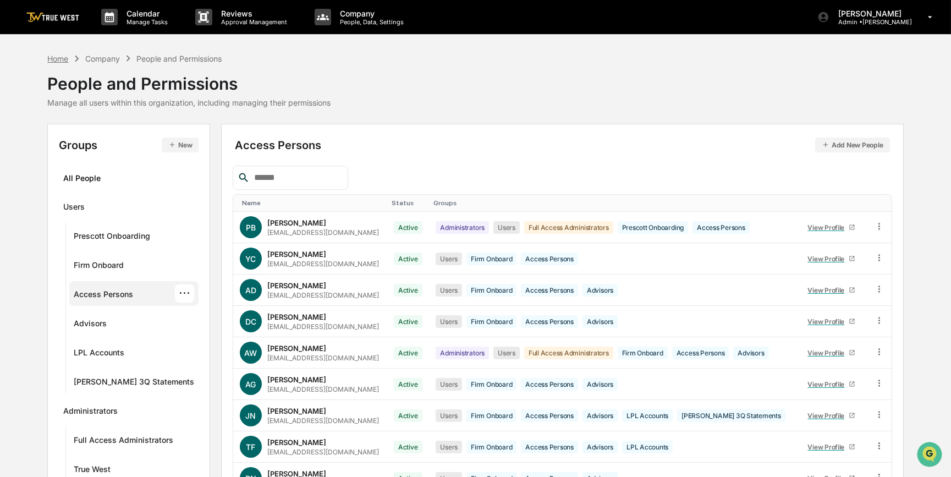
click at [57, 59] on div "Home" at bounding box center [57, 58] width 21 height 9
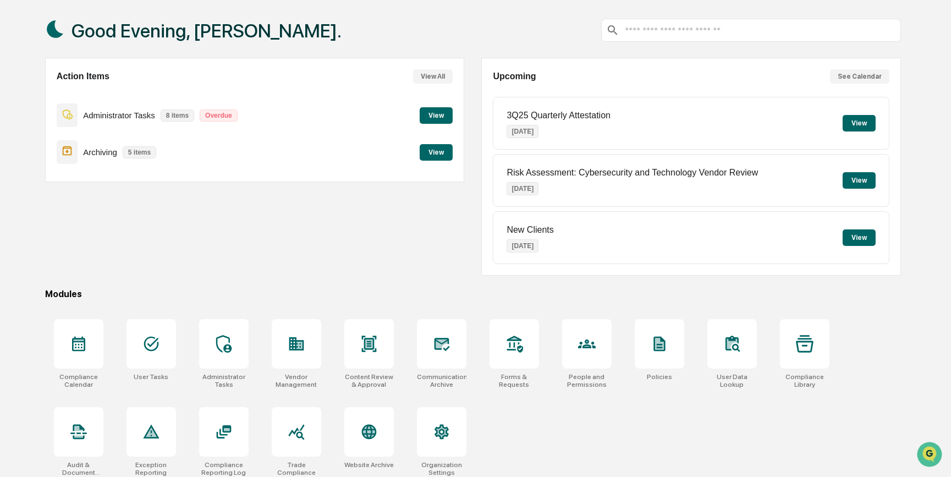
scroll to position [57, 0]
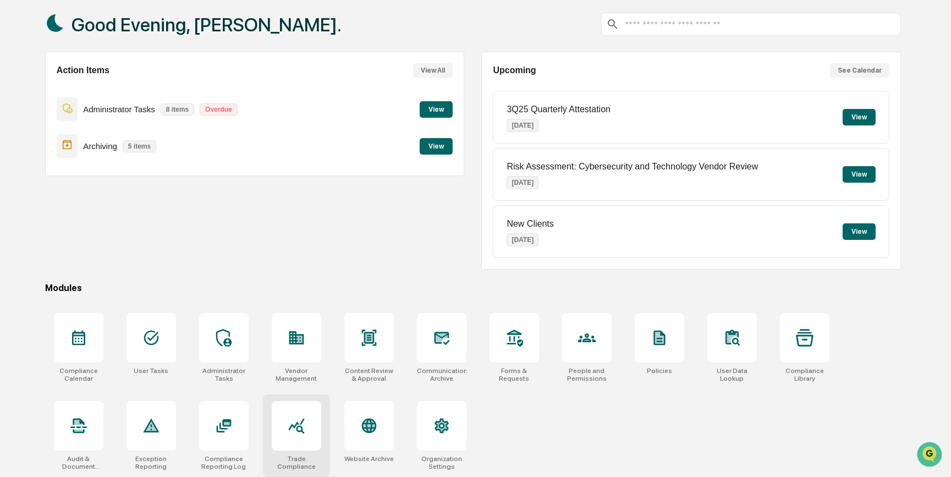
click at [301, 425] on icon at bounding box center [297, 426] width 18 height 18
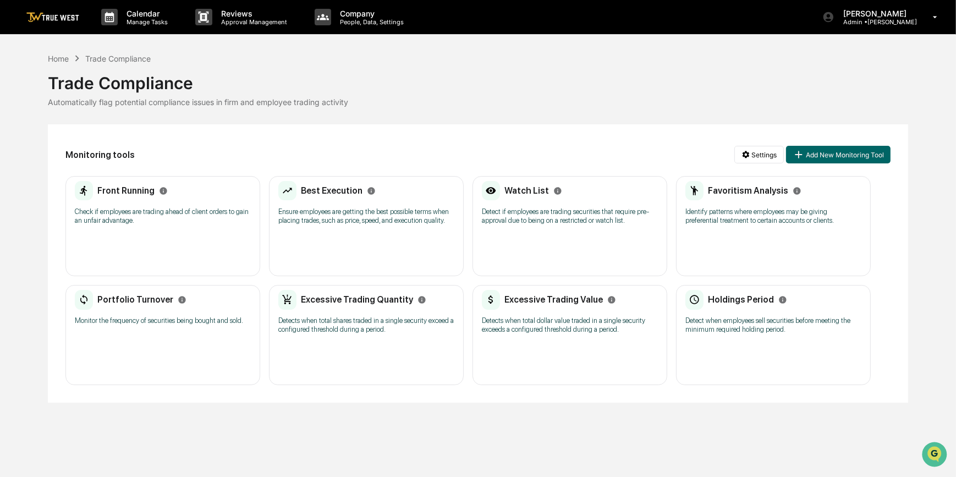
click at [177, 231] on div "Front Running Check if employees are trading ahead of client orders to gain an …" at bounding box center [163, 206] width 176 height 51
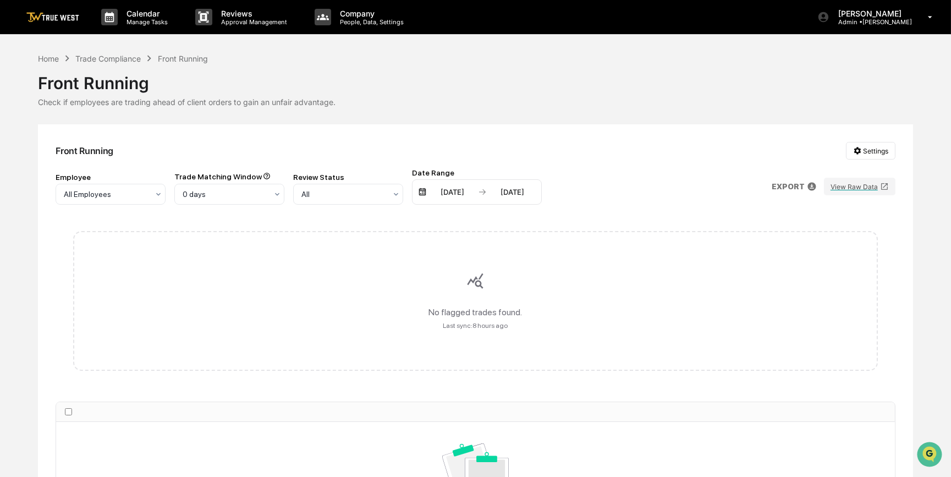
click at [455, 190] on div "04/14/2025" at bounding box center [452, 192] width 47 height 9
click at [590, 211] on icon "Next month" at bounding box center [588, 214] width 12 height 12
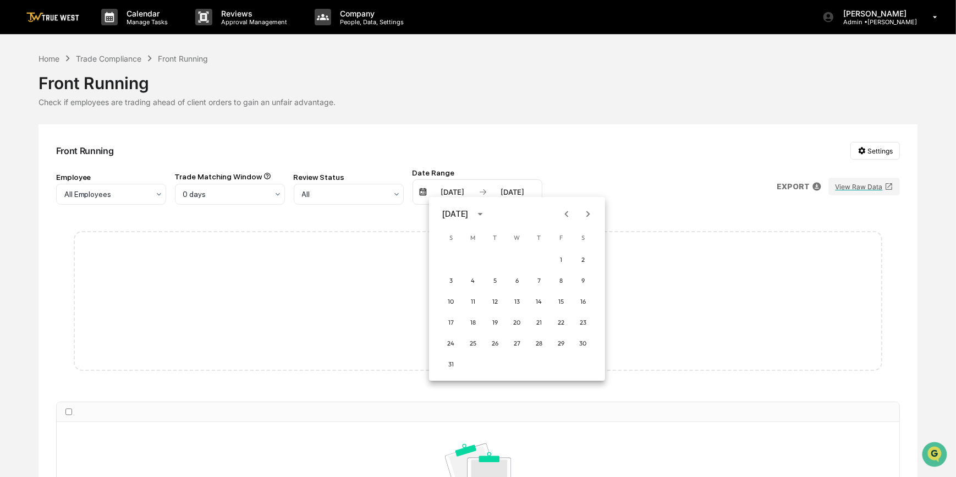
click at [590, 211] on icon "Next month" at bounding box center [588, 214] width 12 height 12
click at [472, 257] on button "1" at bounding box center [473, 260] width 20 height 20
click at [508, 192] on div "[DATE]" at bounding box center [512, 192] width 47 height 9
click at [625, 212] on icon "Previous month" at bounding box center [626, 214] width 12 height 12
click at [552, 338] on button "30" at bounding box center [555, 343] width 20 height 20
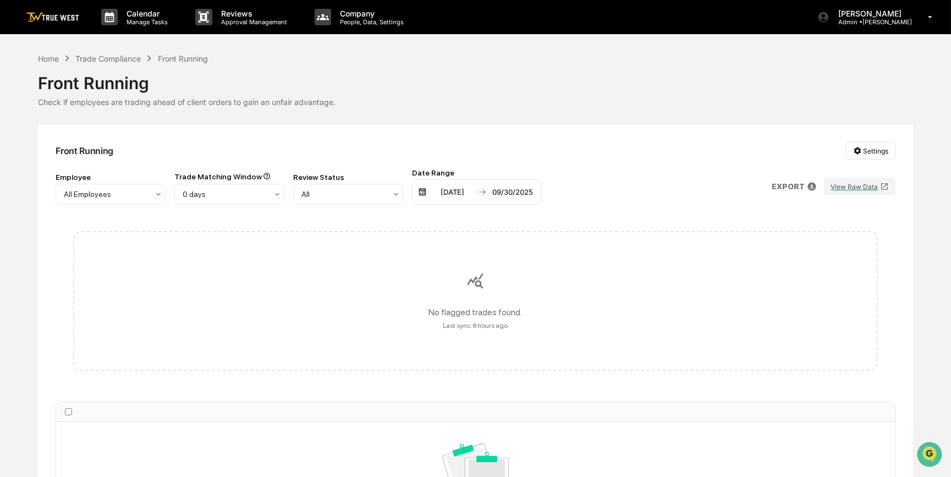
click at [794, 187] on p "EXPORT" at bounding box center [788, 186] width 33 height 9
click at [792, 237] on img at bounding box center [794, 233] width 11 height 11
click at [652, 131] on div at bounding box center [478, 238] width 956 height 477
click at [131, 59] on div "Trade Compliance" at bounding box center [107, 58] width 65 height 9
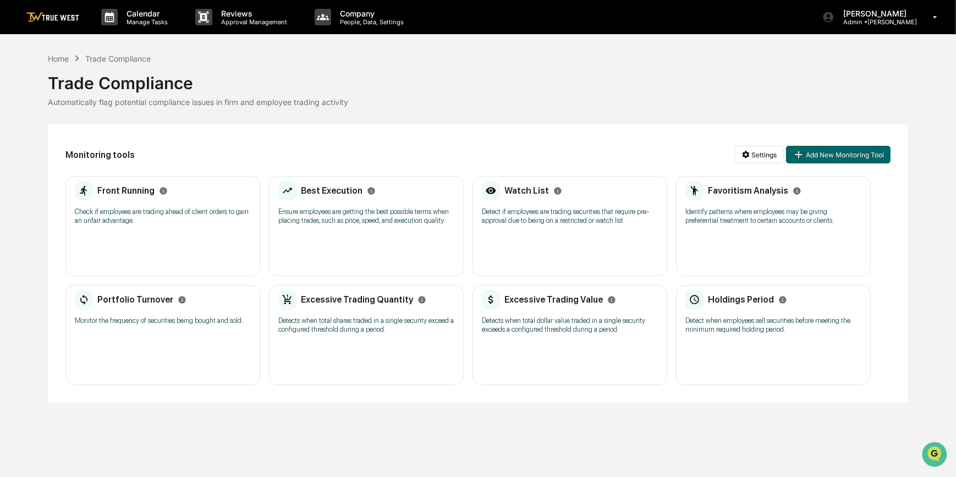
click at [339, 227] on div "Best Execution Ensure employees are getting the best possible terms when placin…" at bounding box center [366, 206] width 176 height 51
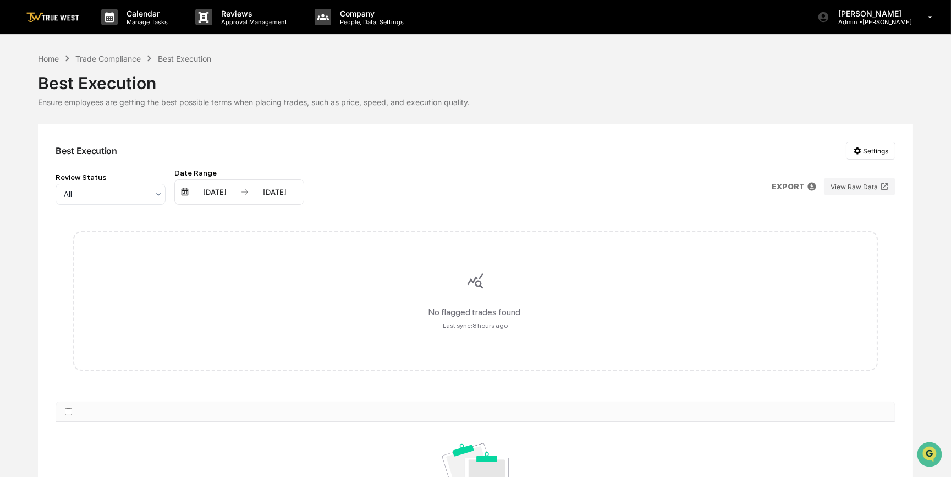
click at [227, 192] on div "04/14/2025" at bounding box center [214, 192] width 47 height 9
click at [352, 211] on icon "Next month" at bounding box center [350, 214] width 12 height 12
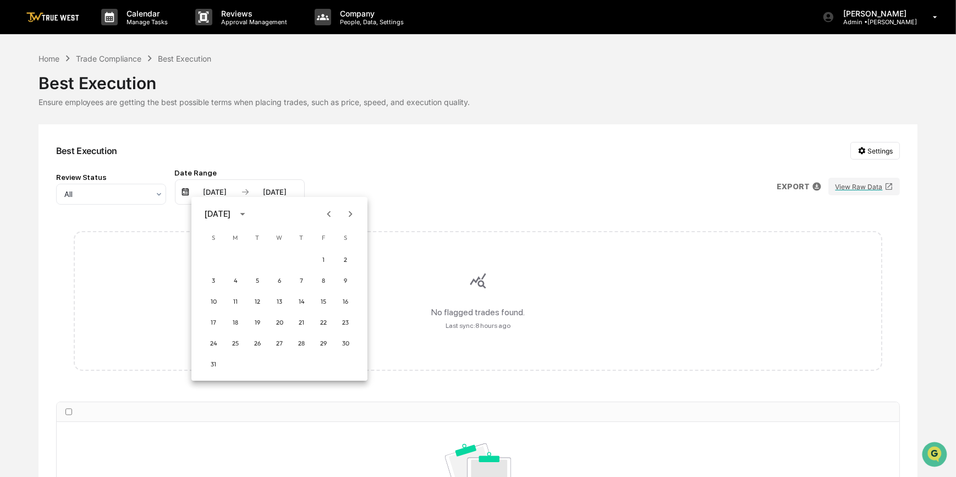
click at [352, 211] on icon "Next month" at bounding box center [350, 214] width 12 height 12
click at [234, 258] on button "1" at bounding box center [235, 260] width 20 height 20
click at [278, 192] on div "[DATE]" at bounding box center [274, 192] width 47 height 9
click at [388, 218] on icon "Previous month" at bounding box center [389, 214] width 12 height 12
click at [312, 344] on button "30" at bounding box center [317, 343] width 20 height 20
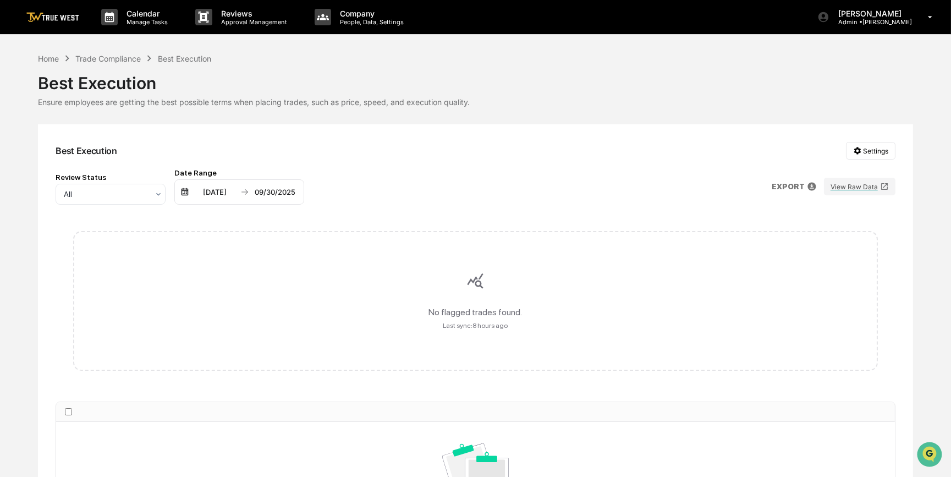
click at [789, 186] on p "EXPORT" at bounding box center [788, 186] width 33 height 9
click at [794, 233] on img at bounding box center [794, 233] width 11 height 11
